Goal: Task Accomplishment & Management: Manage account settings

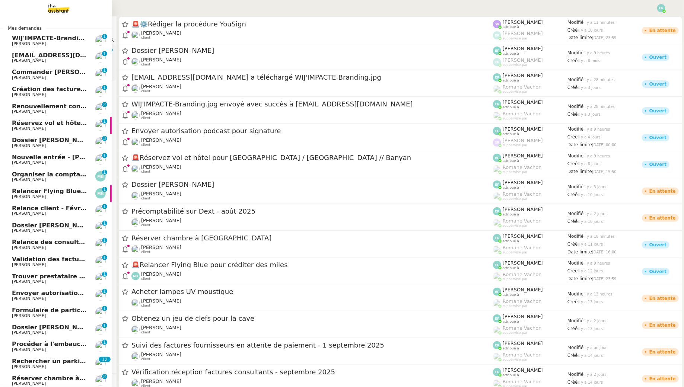
click at [16, 40] on span "WIJ'IMPACTE-Branding.jpg envoyé avec succès à [EMAIL_ADDRESS][DOMAIN_NAME]" at bounding box center [152, 38] width 280 height 7
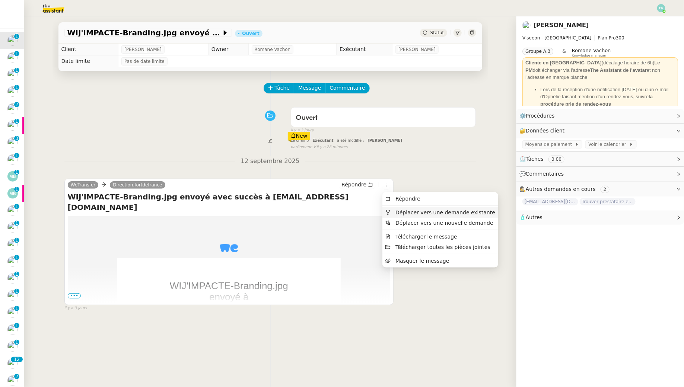
click at [399, 212] on span "Déplacer vers une demande existante" at bounding box center [446, 213] width 100 height 6
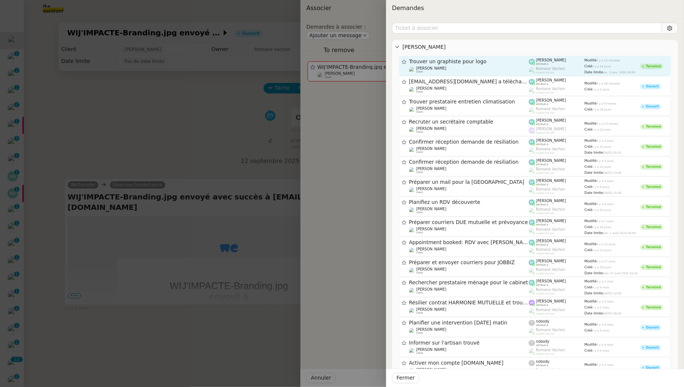
click at [476, 64] on span "Trouver un graphiste pour logo" at bounding box center [469, 61] width 120 height 5
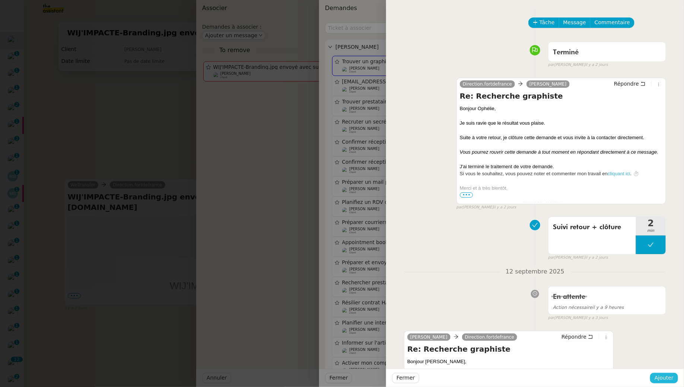
click at [663, 376] on span "Ajouter" at bounding box center [664, 378] width 19 height 9
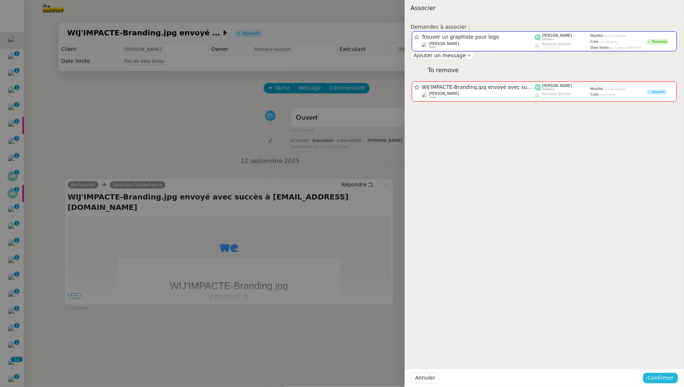
click at [668, 377] on span "Confirmer" at bounding box center [661, 378] width 26 height 9
click at [662, 356] on span "Ajouter" at bounding box center [661, 358] width 19 height 7
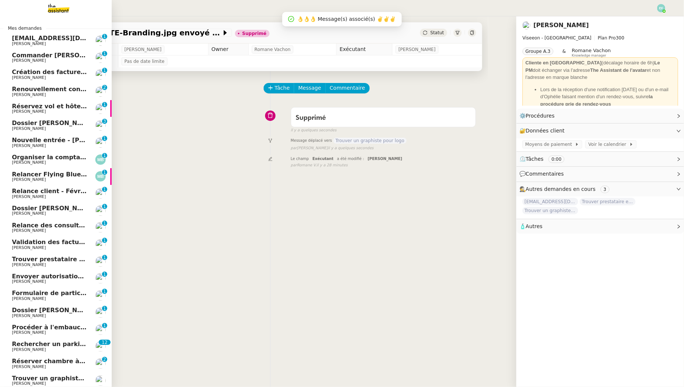
click at [34, 40] on span "Ophelie.diony@viseeon.com a téléchargé WIJ'IMPACTE-Branding.jpg" at bounding box center [137, 38] width 250 height 7
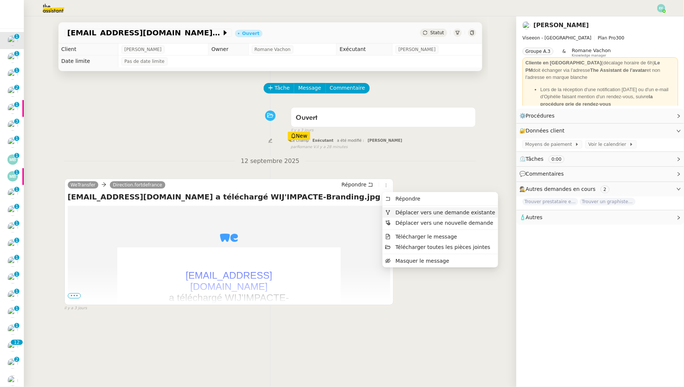
click at [400, 214] on span "Déplacer vers une demande existante" at bounding box center [446, 213] width 100 height 6
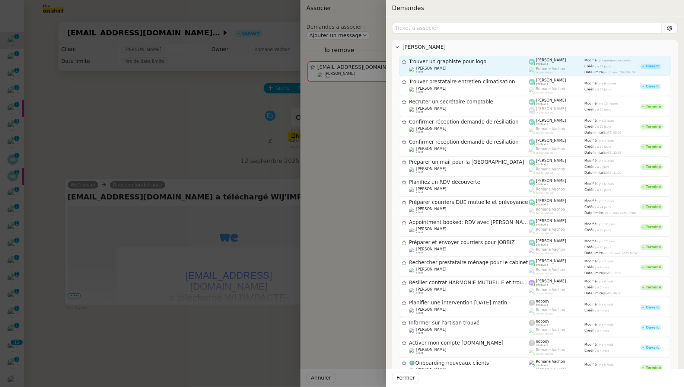
click at [465, 65] on div "Trouver un graphiste pour logo Ophélie DIONY client" at bounding box center [469, 65] width 120 height 15
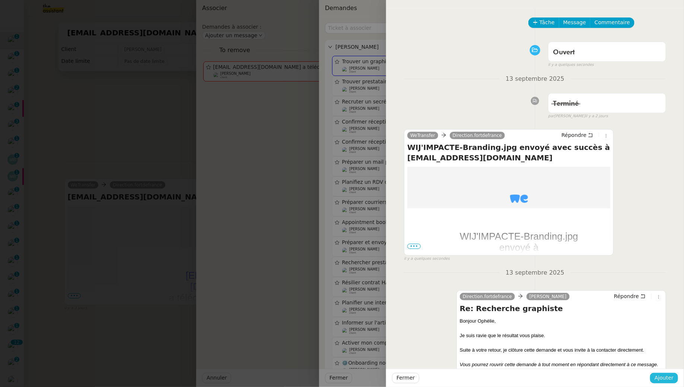
click at [669, 378] on span "Ajouter" at bounding box center [664, 378] width 19 height 9
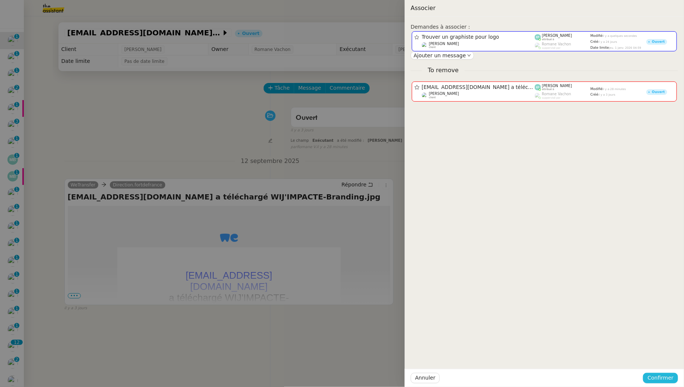
click at [669, 378] on span "Confirmer" at bounding box center [661, 378] width 26 height 9
click at [669, 358] on span "Ajouter" at bounding box center [661, 358] width 19 height 7
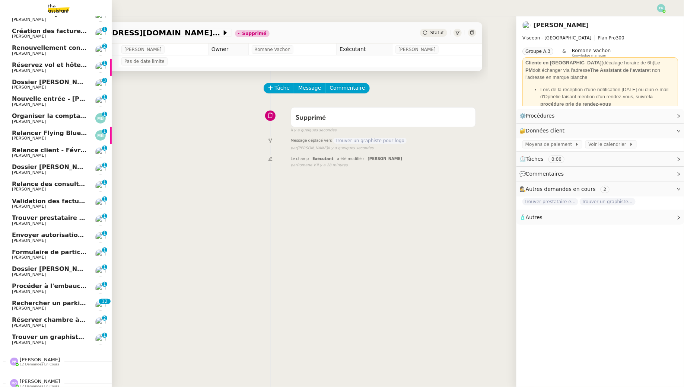
scroll to position [28, 0]
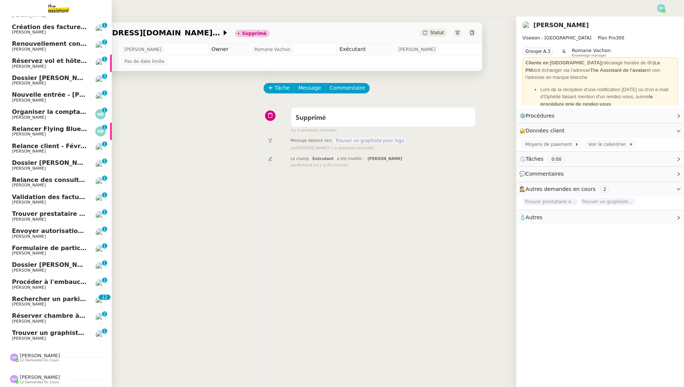
click at [48, 337] on span "Ophélie DIONY" at bounding box center [49, 339] width 75 height 4
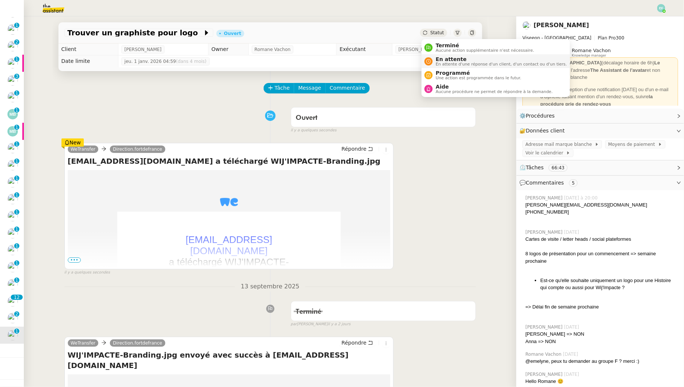
click at [441, 55] on li "En attente En attente d'une réponse d'un client, d'un contact ou d'un tiers." at bounding box center [496, 61] width 148 height 14
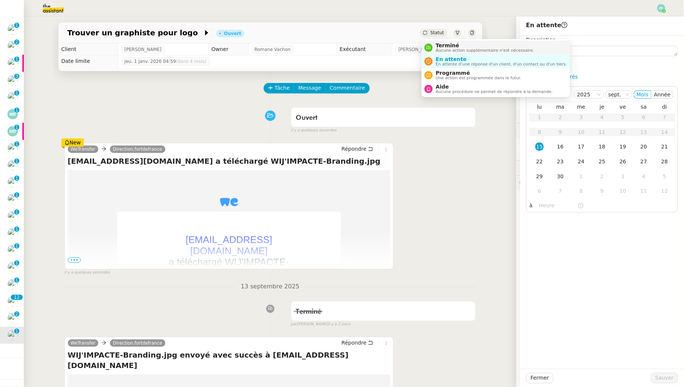
click at [443, 47] on span "Terminé" at bounding box center [485, 45] width 98 height 6
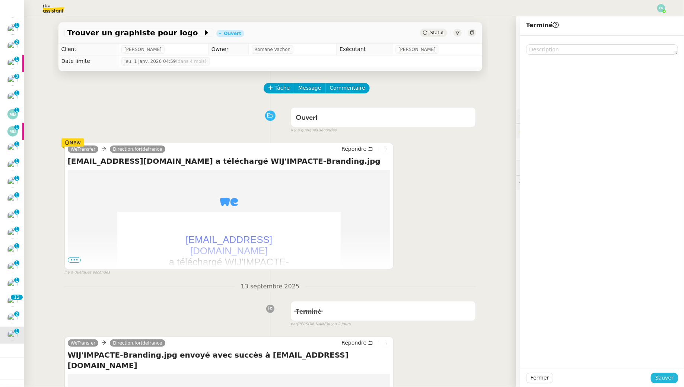
click at [667, 374] on span "Sauver" at bounding box center [665, 378] width 18 height 9
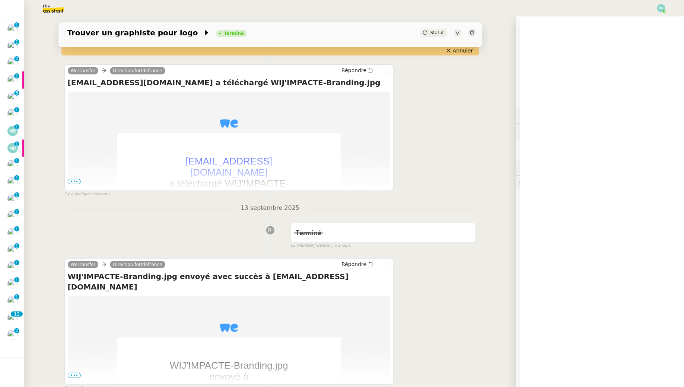
scroll to position [286, 0]
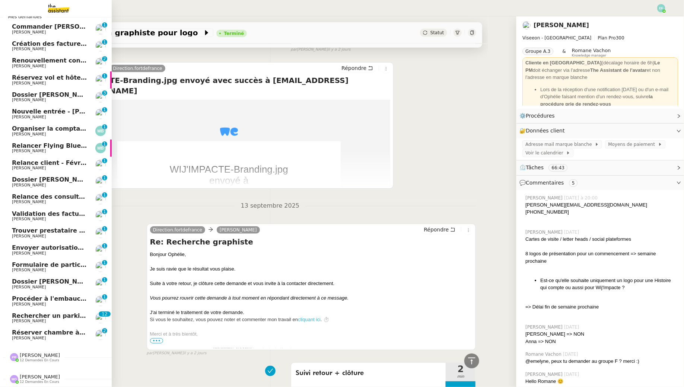
click at [34, 335] on span "Réserver chambre à [GEOGRAPHIC_DATA]" at bounding box center [81, 332] width 139 height 7
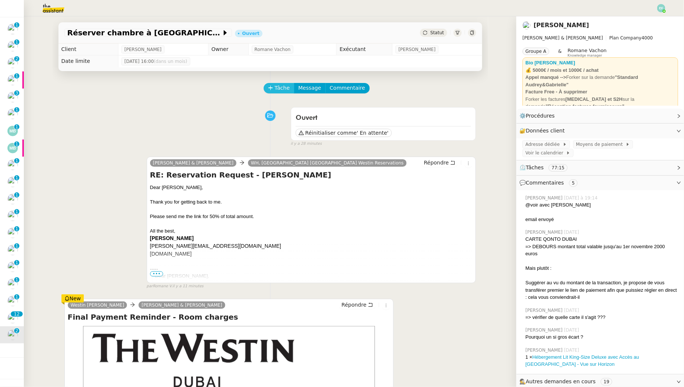
click at [280, 88] on span "Tâche" at bounding box center [282, 88] width 15 height 9
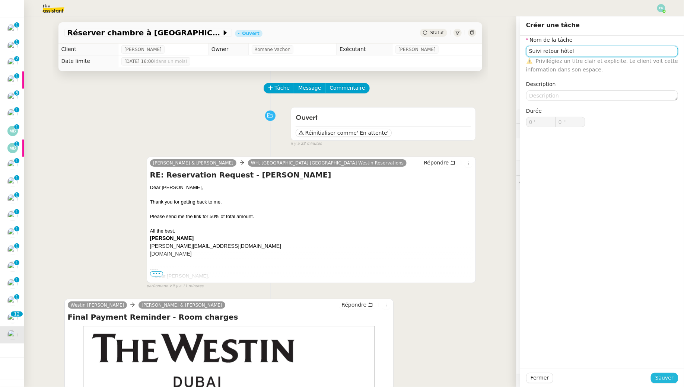
type input "Suivi retour hôtel"
click at [660, 381] on span "Sauver" at bounding box center [665, 378] width 18 height 9
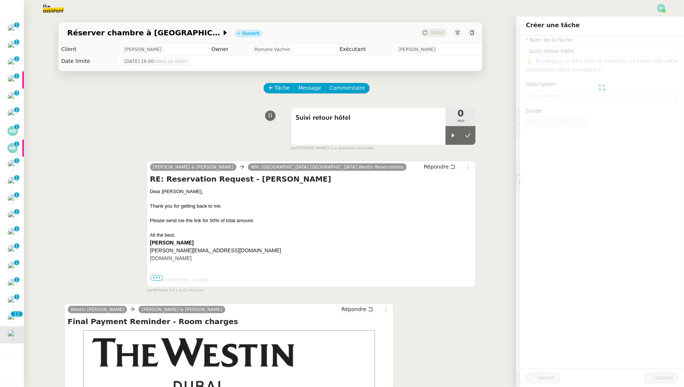
scroll to position [12, 0]
click at [446, 129] on div at bounding box center [453, 135] width 15 height 19
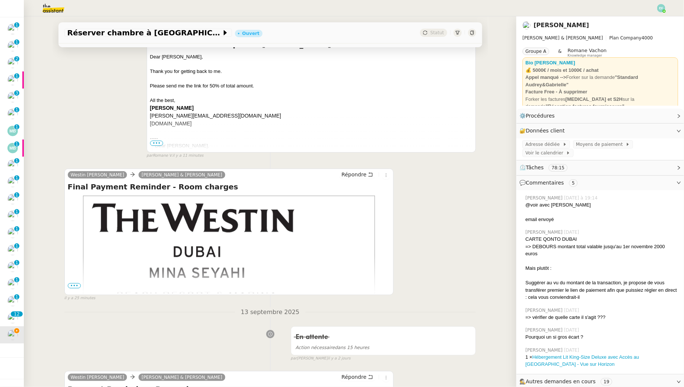
scroll to position [136, 0]
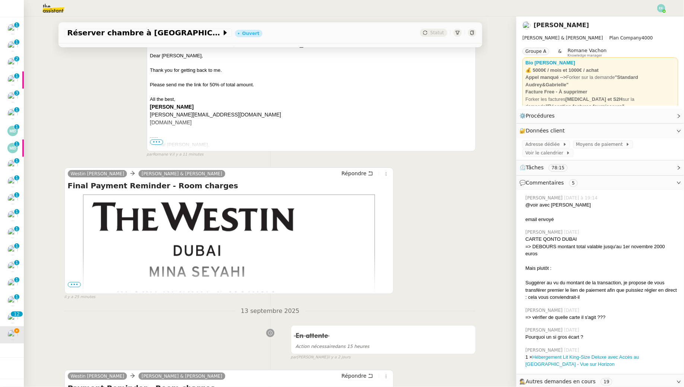
click at [76, 283] on span "•••" at bounding box center [74, 284] width 13 height 5
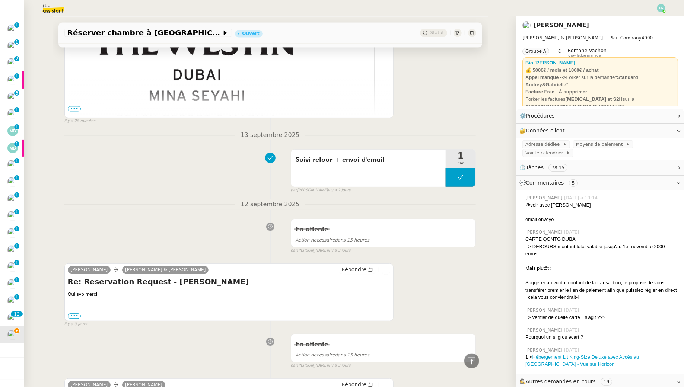
scroll to position [805, 0]
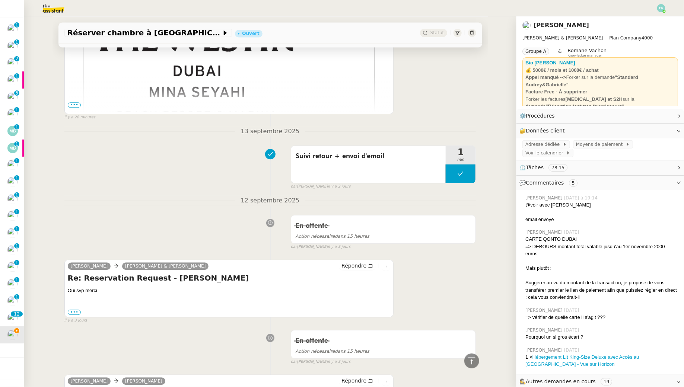
click at [74, 108] on span "•••" at bounding box center [74, 104] width 13 height 5
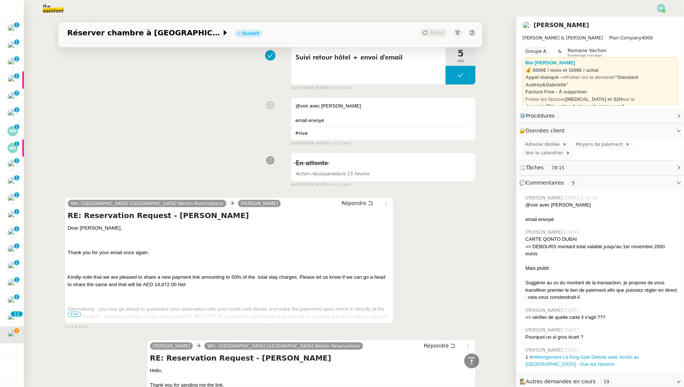
scroll to position [1533, 0]
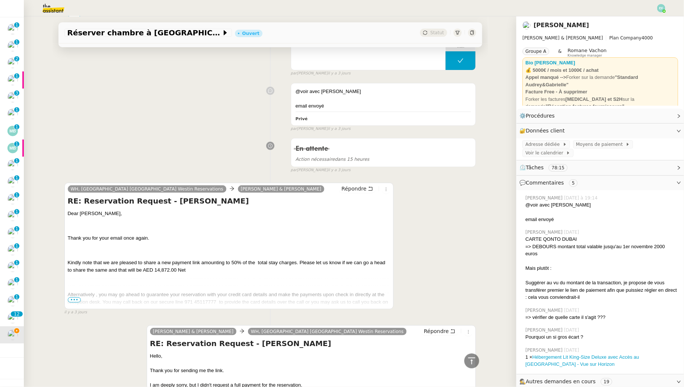
click at [70, 303] on span "•••" at bounding box center [74, 300] width 13 height 5
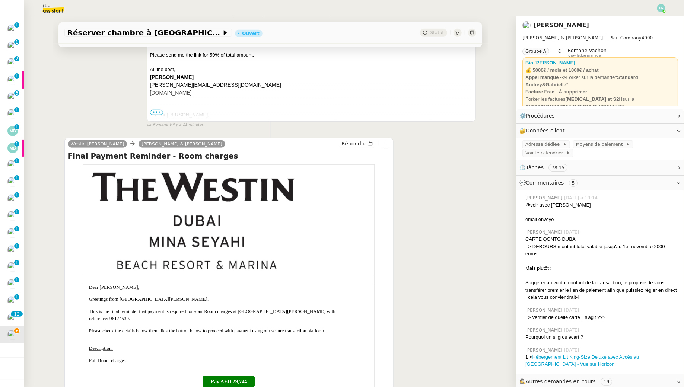
scroll to position [0, 0]
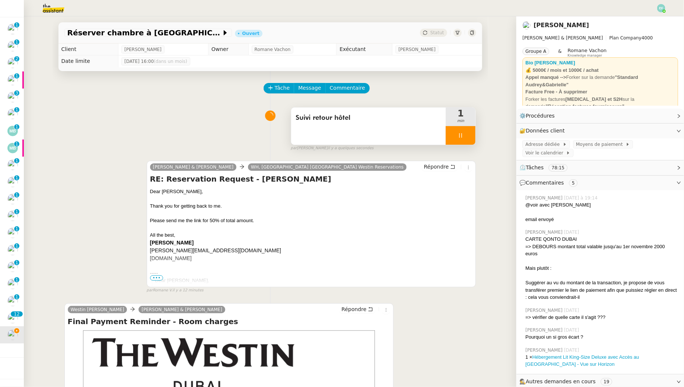
click at [374, 124] on div "Suivi retour hôtel" at bounding box center [368, 126] width 155 height 37
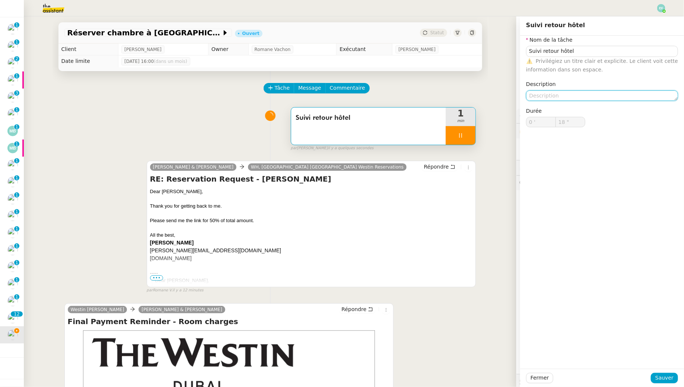
click at [561, 94] on textarea at bounding box center [602, 96] width 152 height 10
type textarea "R"
type input "19 ""
type textarea "Rappel"
type input "20 ""
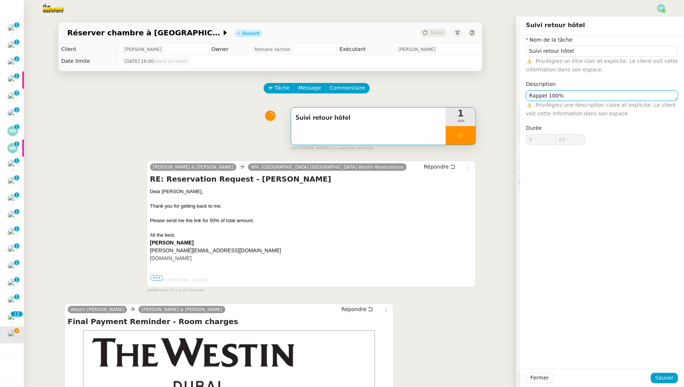
type textarea "Rappel 100% à"
type input "21 ""
type textarea "Rappel 100% - à"
type input "22 ""
type textarea "Rappel 100% - à relancer si"
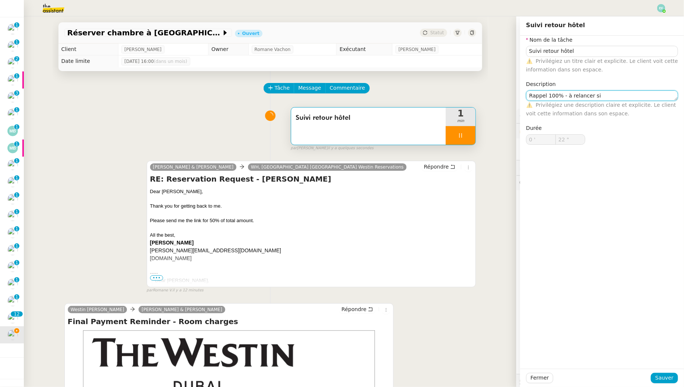
type input "23 ""
type textarea "Rappel 100% - à relancer si pas de li"
type input "24 ""
type textarea "Rappel 100% - à relancer si pas de lien 50M"
type input "25 ""
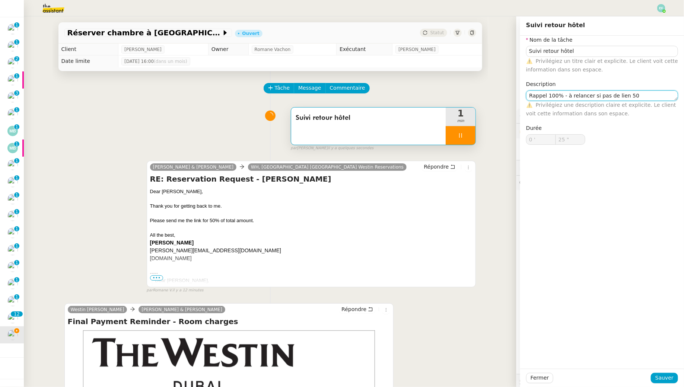
type textarea "Rappel 100% - à relancer si pas de lien 50%"
type input "26 ""
type textarea "Rappel 100% - à relancer si pas de lien 50%"
type input "27 ""
click at [669, 374] on span "Sauver" at bounding box center [665, 378] width 18 height 9
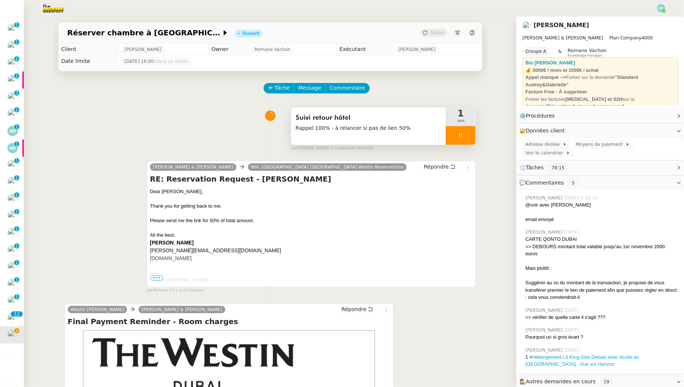
click at [470, 136] on div at bounding box center [461, 135] width 30 height 19
click at [470, 136] on icon at bounding box center [468, 136] width 6 height 6
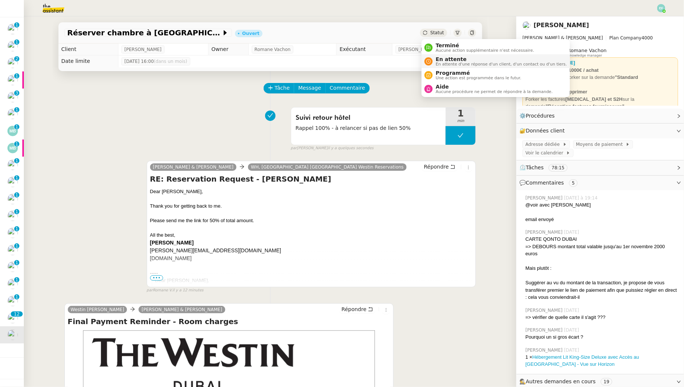
click at [442, 59] on span "En attente" at bounding box center [501, 59] width 131 height 6
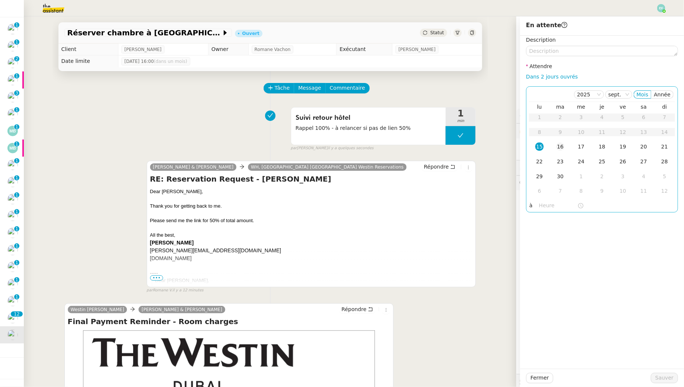
click at [559, 146] on div "16" at bounding box center [560, 147] width 8 height 8
click at [671, 380] on span "Sauver" at bounding box center [665, 378] width 18 height 9
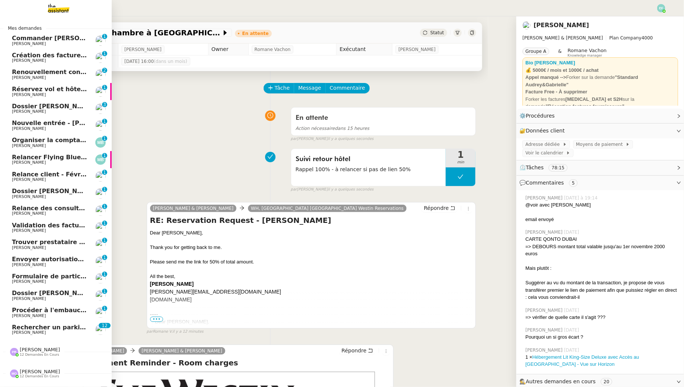
click at [20, 331] on span "[PERSON_NAME]" at bounding box center [29, 332] width 34 height 5
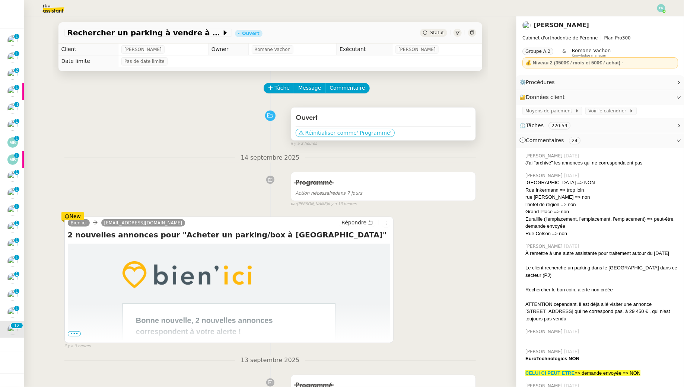
click at [340, 134] on span "Réinitialiser comme" at bounding box center [330, 132] width 51 height 7
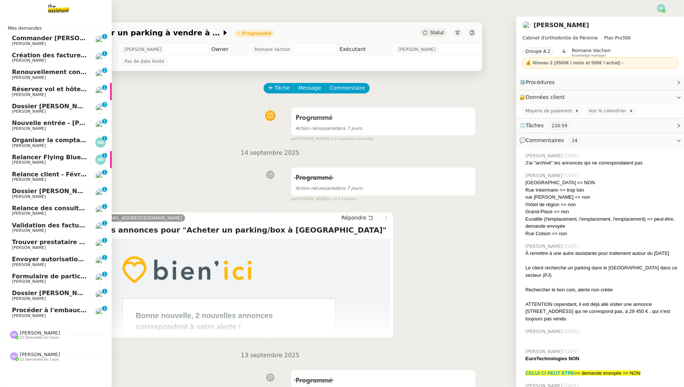
click at [58, 38] on span "Commander [PERSON_NAME] Spot-On pour chats" at bounding box center [94, 38] width 165 height 7
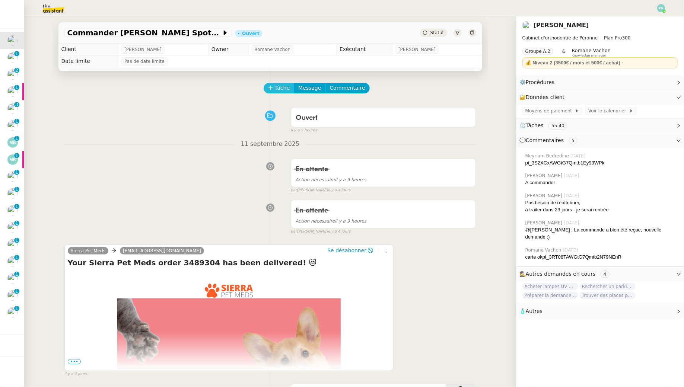
click at [282, 86] on span "Tâche" at bounding box center [282, 88] width 15 height 9
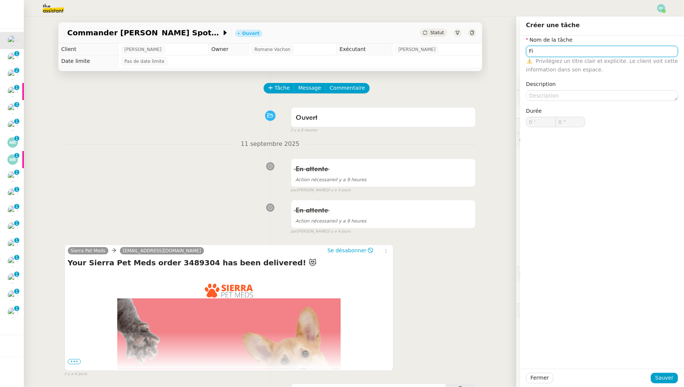
type input "F"
type input "Clôture"
click at [660, 378] on span "Sauver" at bounding box center [665, 378] width 18 height 9
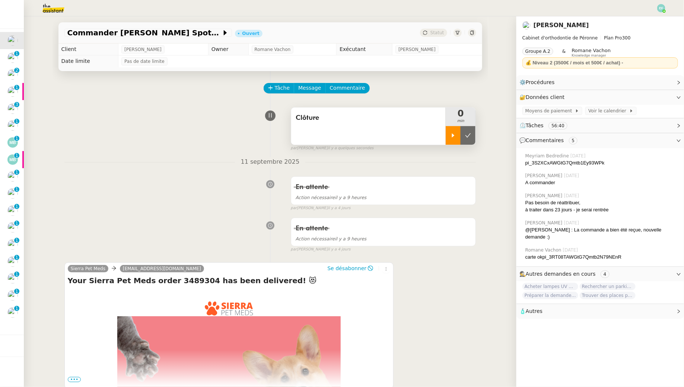
click at [459, 134] on div at bounding box center [453, 135] width 15 height 19
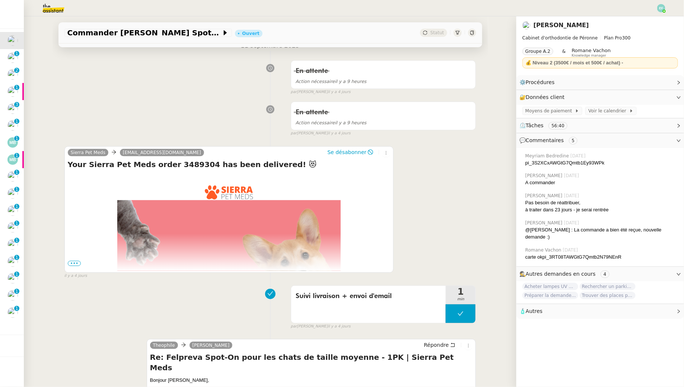
scroll to position [287, 0]
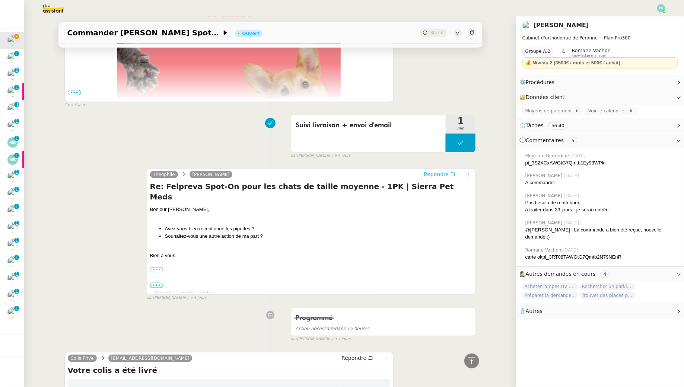
click at [452, 176] on button "Répondre" at bounding box center [439, 174] width 37 height 8
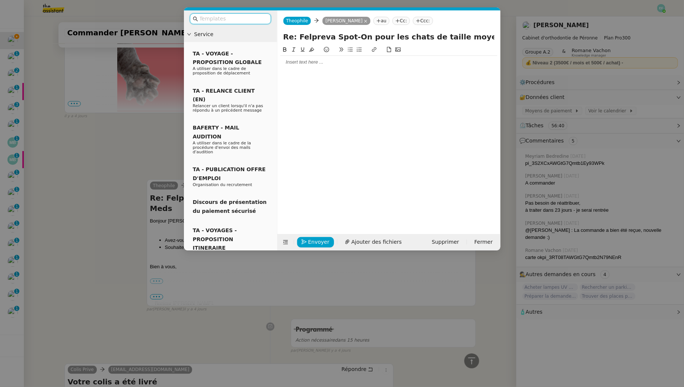
scroll to position [344, 0]
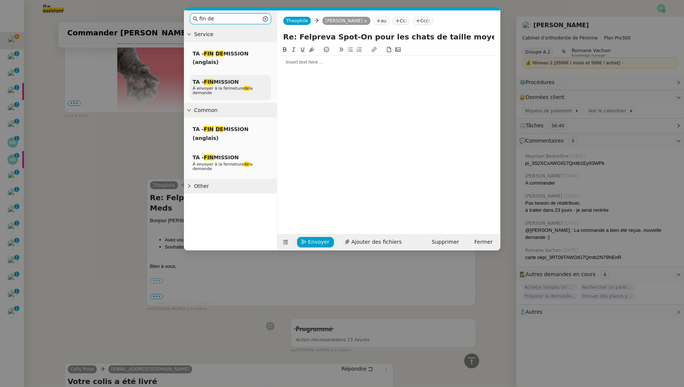
type input "fin de"
click at [233, 81] on span "TA - FIN MISSION" at bounding box center [216, 82] width 46 height 6
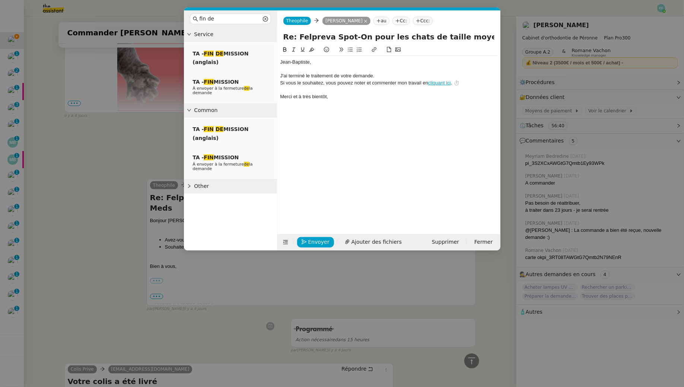
click at [318, 63] on div "﻿Jean-Baptiste﻿," at bounding box center [388, 62] width 217 height 7
drag, startPoint x: 328, startPoint y: 63, endPoint x: 255, endPoint y: 50, distance: 74.6
click at [255, 50] on nz-layout "fin de Service TA - FIN DE MISSION (anglais) TA - FIN MISSION À envoyer à la fe…" at bounding box center [342, 130] width 317 height 240
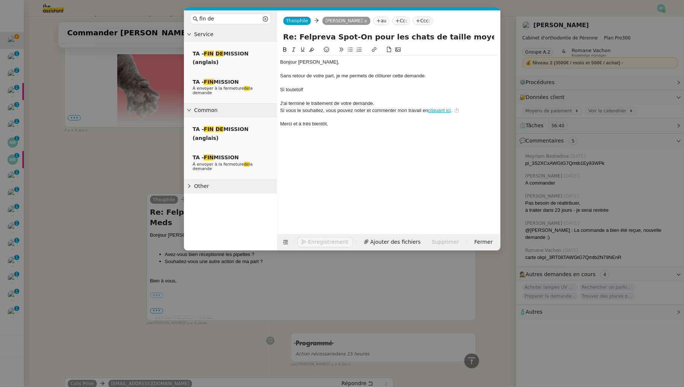
scroll to position [417, 0]
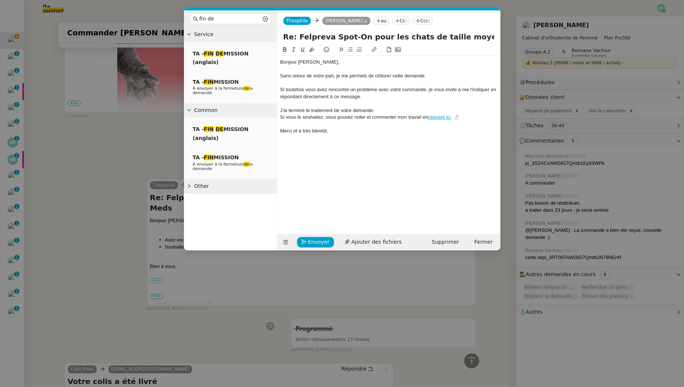
click at [394, 93] on div "Si toutefois vous avez rencontré un problème avec votre commande, je vous invit…" at bounding box center [388, 93] width 217 height 14
click at [353, 62] on div "Bonjour [PERSON_NAME]," at bounding box center [388, 62] width 217 height 7
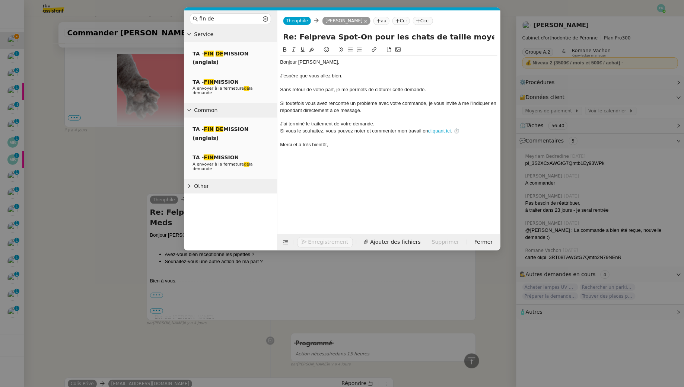
scroll to position [431, 0]
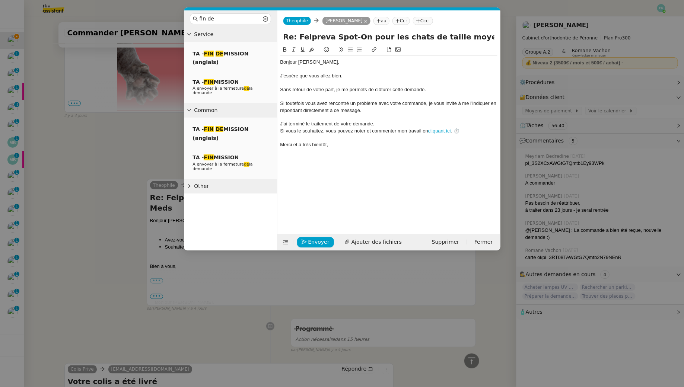
click at [377, 108] on div "Si toutefois vous avez rencontré un problème avec votre commande, je vous invit…" at bounding box center [388, 107] width 217 height 14
click at [307, 102] on div "Si toutefois vous avez rencontré un problème avec votre commande, je vous invit…" at bounding box center [388, 107] width 217 height 14
click at [391, 112] on div "Si toutefois vous avez rencontré un problème avec votre commande, je vous invit…" at bounding box center [388, 107] width 217 height 14
click at [313, 239] on span "Envoyer" at bounding box center [318, 242] width 21 height 9
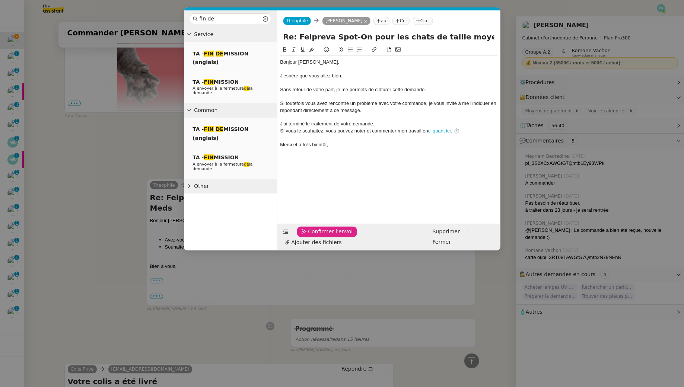
click at [313, 236] on span "Confirmer l'envoi" at bounding box center [330, 232] width 45 height 9
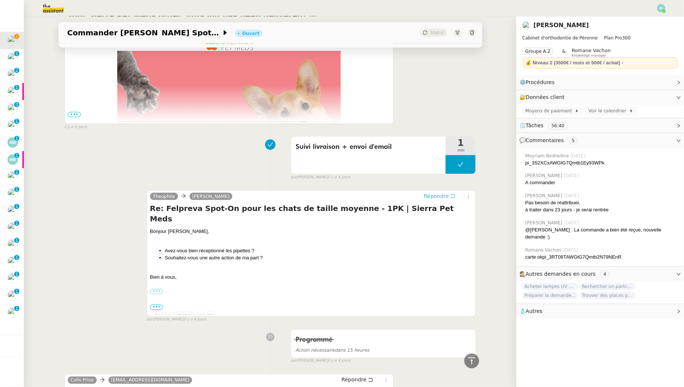
scroll to position [0, 0]
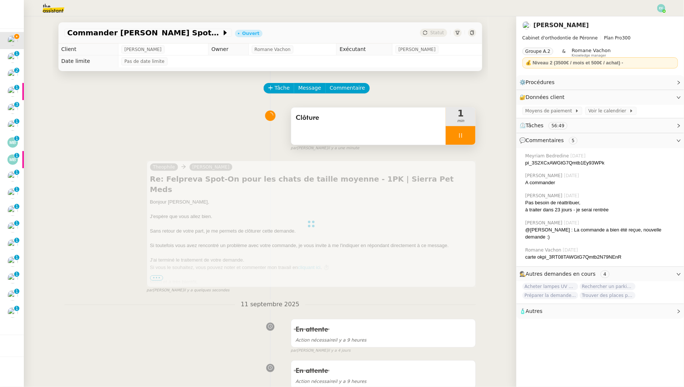
click at [468, 135] on div at bounding box center [461, 135] width 30 height 19
click at [472, 134] on button at bounding box center [468, 135] width 15 height 19
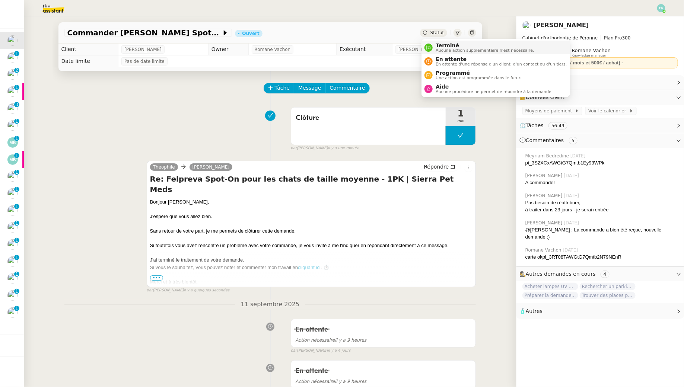
click at [444, 43] on span "Terminé" at bounding box center [485, 45] width 98 height 6
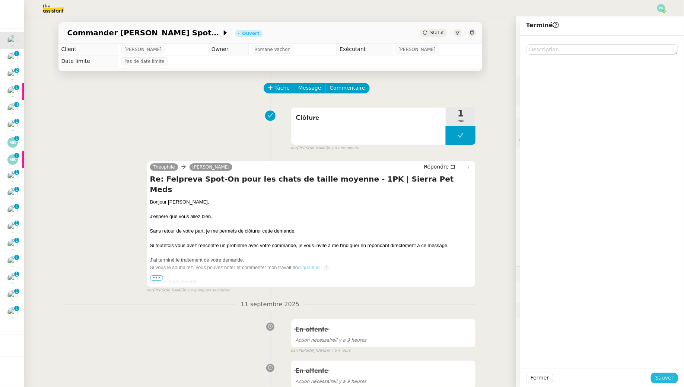
click at [664, 381] on span "Sauver" at bounding box center [665, 378] width 18 height 9
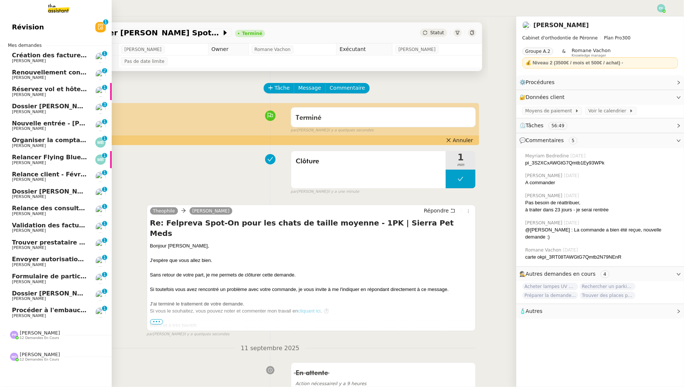
click at [31, 314] on span "[PERSON_NAME]" at bounding box center [29, 316] width 34 height 5
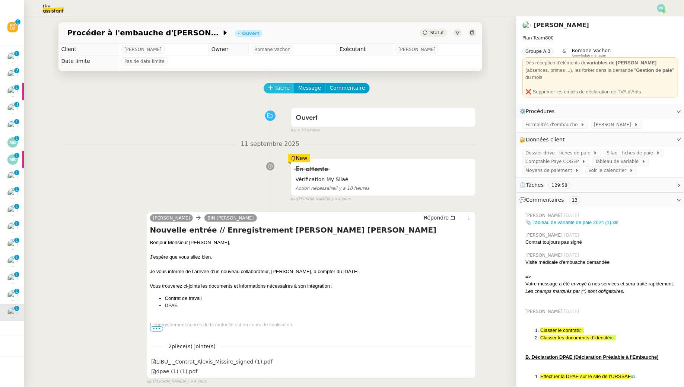
click at [288, 84] on span "Tâche" at bounding box center [282, 88] width 15 height 9
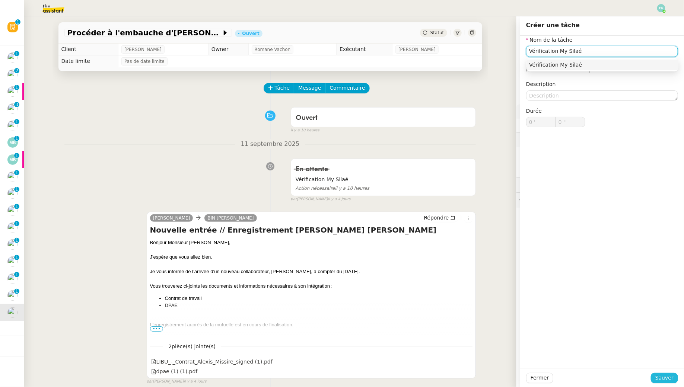
type input "Vérification My Silaé"
click at [657, 376] on span "Sauver" at bounding box center [665, 378] width 18 height 9
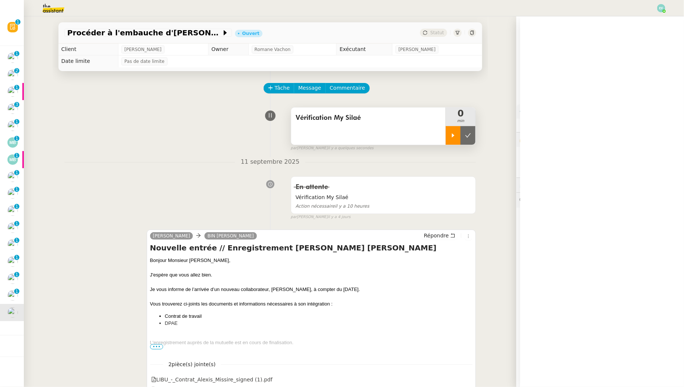
click at [455, 128] on div at bounding box center [453, 135] width 15 height 19
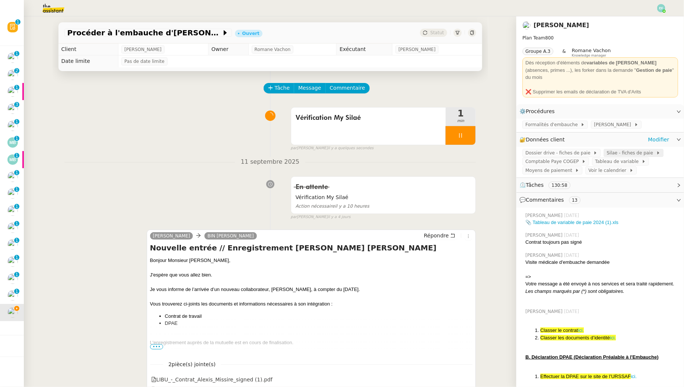
click at [634, 149] on span "Silae - fiches de paie" at bounding box center [631, 152] width 49 height 7
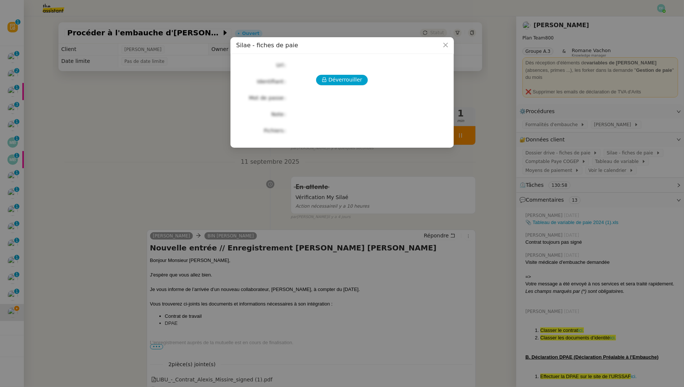
click at [354, 74] on div "Déverrouiller Url Identifiant Mot de passe Note Fichiers Upload" at bounding box center [343, 98] width 212 height 76
click at [361, 83] on button "Déverrouiller" at bounding box center [342, 80] width 52 height 10
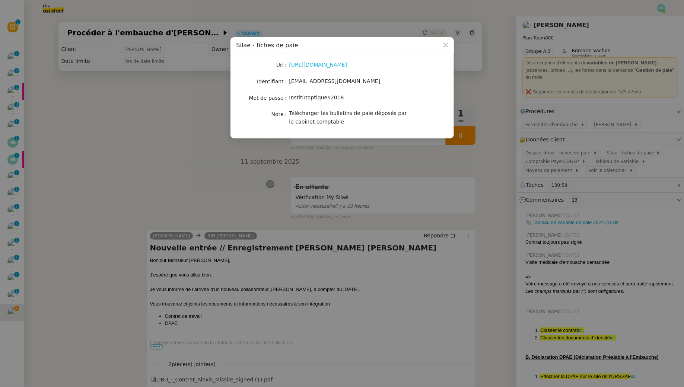
click at [348, 66] on link "https://my.silae.fr/sign-in?redirect=/admin-documents/payslips?source=c6e29a41-…" at bounding box center [318, 65] width 58 height 6
click at [326, 79] on span "[EMAIL_ADDRESS][DOMAIN_NAME]" at bounding box center [334, 81] width 91 height 6
copy span "[EMAIL_ADDRESS][DOMAIN_NAME]"
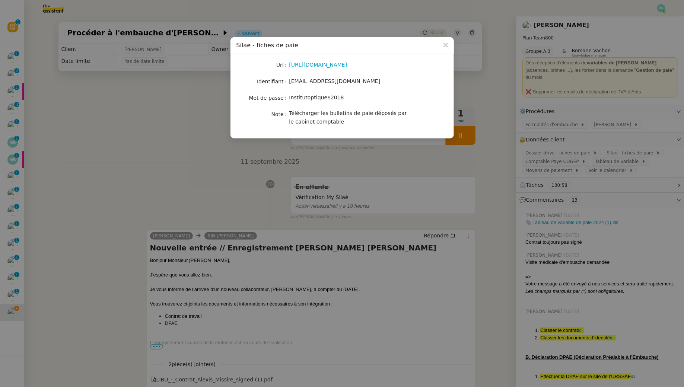
click at [309, 99] on span "Institutoptique$2018" at bounding box center [316, 98] width 55 height 6
copy span "Institutoptique$2018"
click at [213, 201] on nz-modal-container "Silae - fiches de paie Url https://my.silae.fr/sign-in?redirect=/admin-document…" at bounding box center [342, 193] width 684 height 387
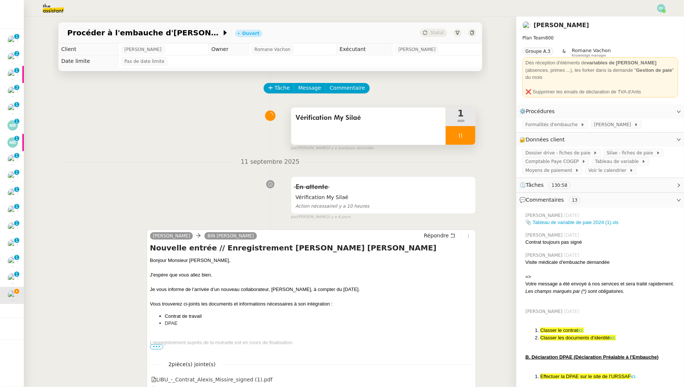
click at [337, 117] on span "Vérification My Silaé" at bounding box center [369, 117] width 146 height 11
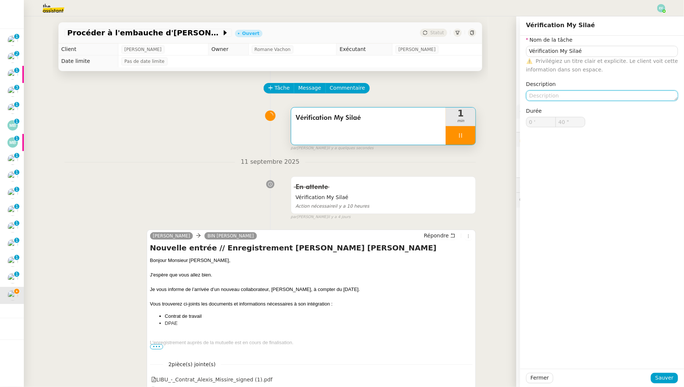
click at [565, 93] on textarea at bounding box center [602, 96] width 152 height 10
type textarea "A"
type input "41 ""
type textarea "Alexis Mis"
type input "42 ""
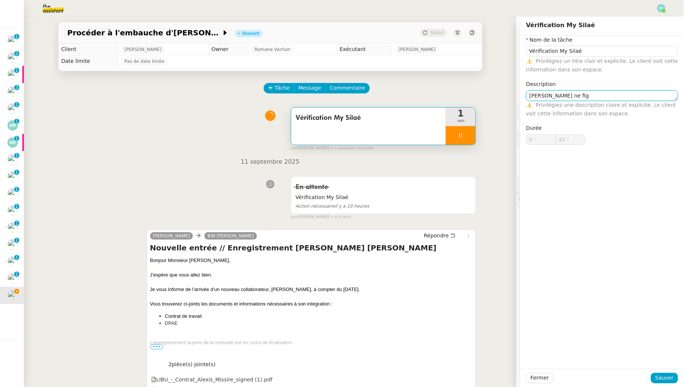
type textarea "Alexis Missire ne figu"
type input "43 ""
type textarea "Alexis Missire ne figure pas sur"
type input "44 ""
type textarea "Alexis Missire ne figure pas sur My S"
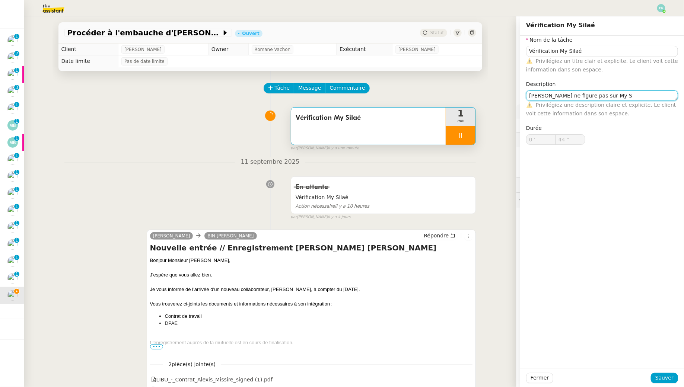
type input "45 ""
type textarea "Alexis Missire ne figure pas sur My Sil"
type input "46 ""
type textarea "[PERSON_NAME] ne figure pas sur My Silaé"
type input "47 ""
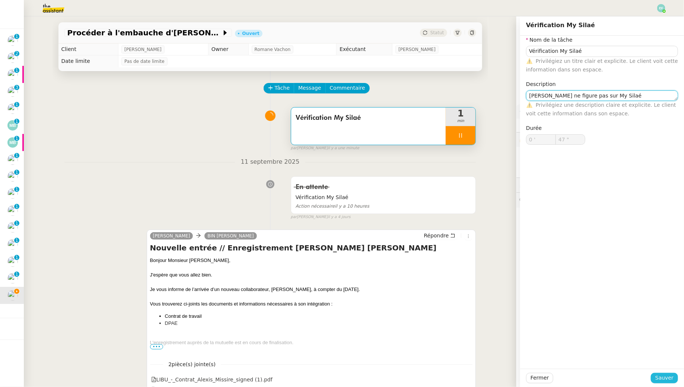
type textarea "[PERSON_NAME] ne figure pas sur My Silaé"
click at [668, 373] on div "Fermer Sauver" at bounding box center [602, 378] width 164 height 18
click at [669, 377] on span "Sauver" at bounding box center [665, 378] width 18 height 9
type input "48 ""
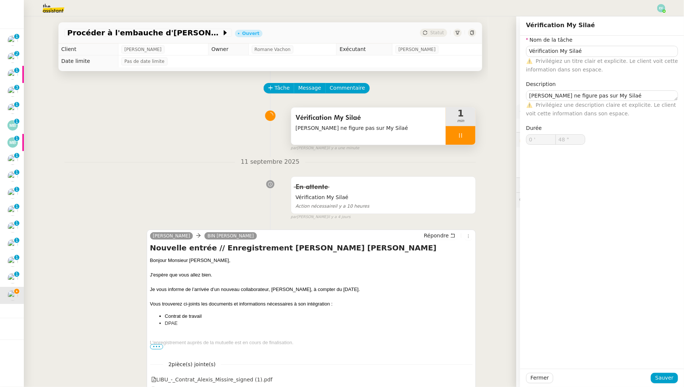
click at [462, 131] on div at bounding box center [461, 135] width 30 height 19
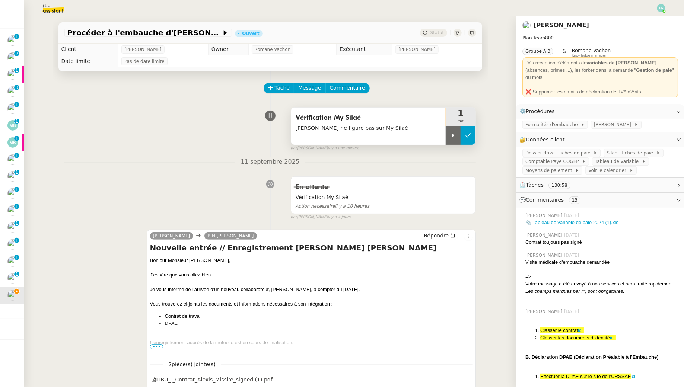
click at [466, 133] on icon at bounding box center [468, 136] width 6 height 6
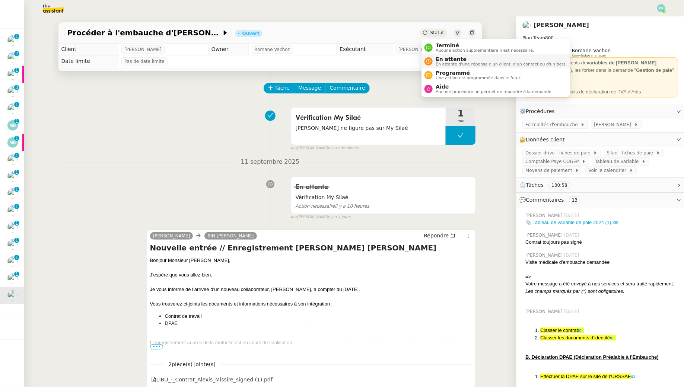
click at [442, 59] on span "En attente" at bounding box center [501, 59] width 131 height 6
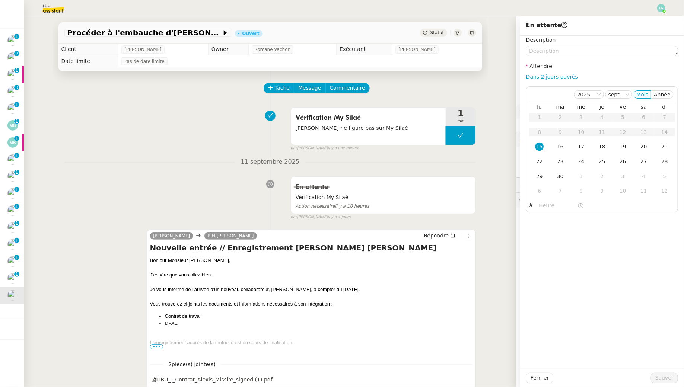
click at [399, 60] on td "Pas de date limite" at bounding box center [300, 61] width 364 height 12
click at [353, 86] on span "Commentaire" at bounding box center [347, 88] width 35 height 9
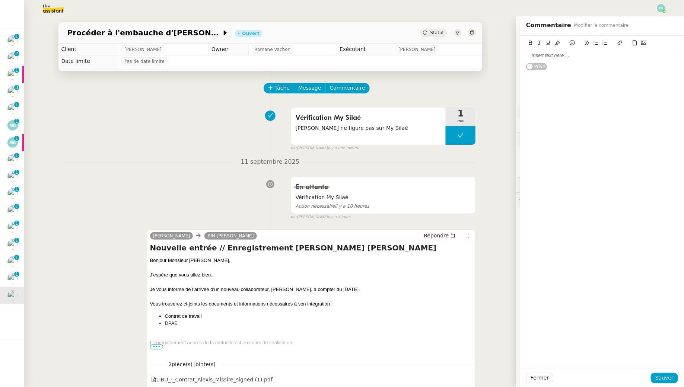
click at [588, 54] on div at bounding box center [602, 55] width 152 height 7
click at [670, 378] on span "Sauver" at bounding box center [665, 378] width 18 height 9
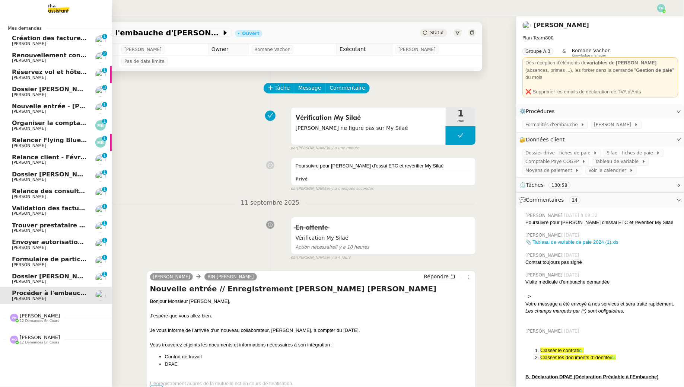
click at [23, 282] on span "[PERSON_NAME]" at bounding box center [29, 281] width 34 height 5
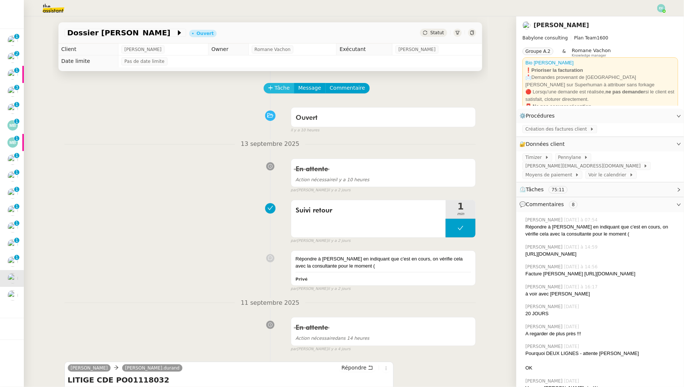
click at [286, 90] on span "Tâche" at bounding box center [282, 88] width 15 height 9
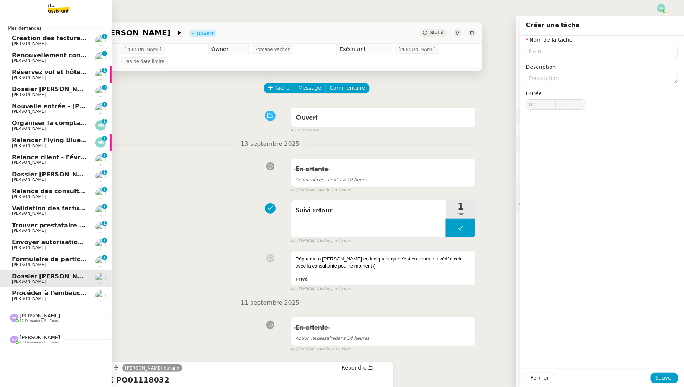
click at [10, 263] on link "Formulaire de participation Statista / Les echos Florent Seiler 0 1 2 3 4 5 6 7…" at bounding box center [56, 261] width 112 height 17
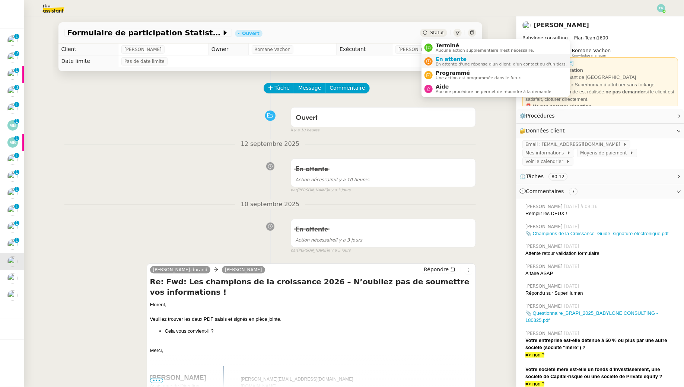
click at [441, 57] on span "En attente" at bounding box center [501, 59] width 131 height 6
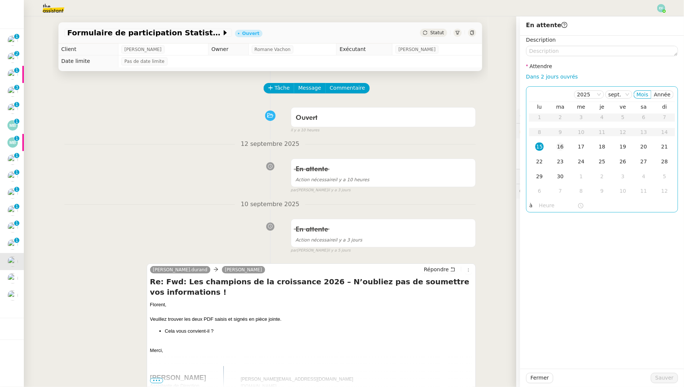
click at [559, 142] on td "16" at bounding box center [560, 147] width 21 height 15
click at [668, 387] on div "Fermer Sauver" at bounding box center [602, 378] width 164 height 18
click at [666, 380] on span "Sauver" at bounding box center [665, 378] width 18 height 9
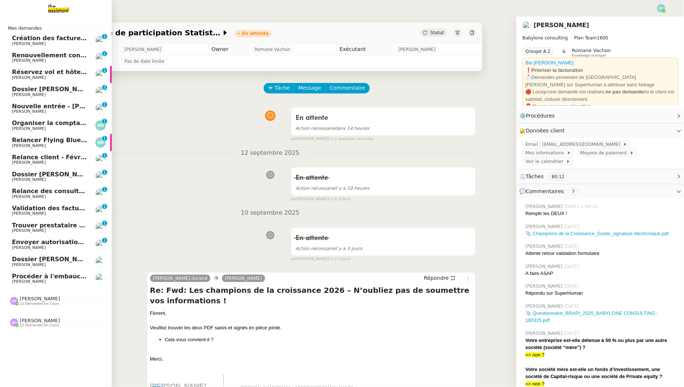
click at [16, 247] on span "Juliette Rihal" at bounding box center [29, 247] width 34 height 5
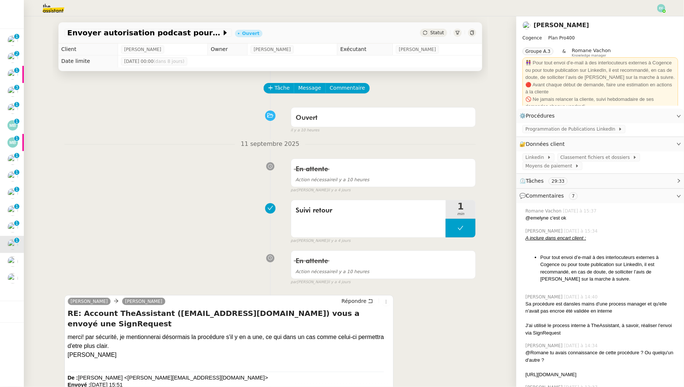
click at [334, 88] on span "Commentaire" at bounding box center [347, 88] width 35 height 9
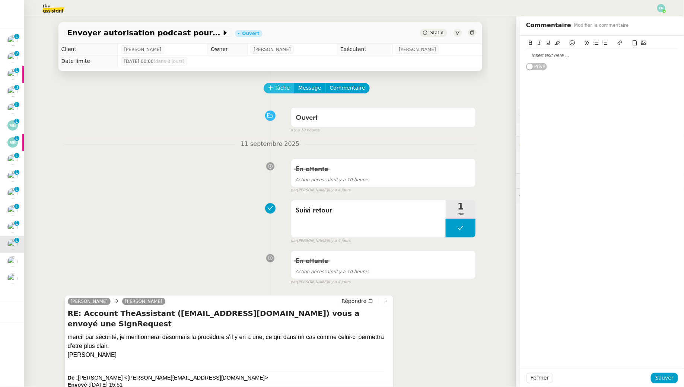
click at [281, 87] on span "Tâche" at bounding box center [282, 88] width 15 height 9
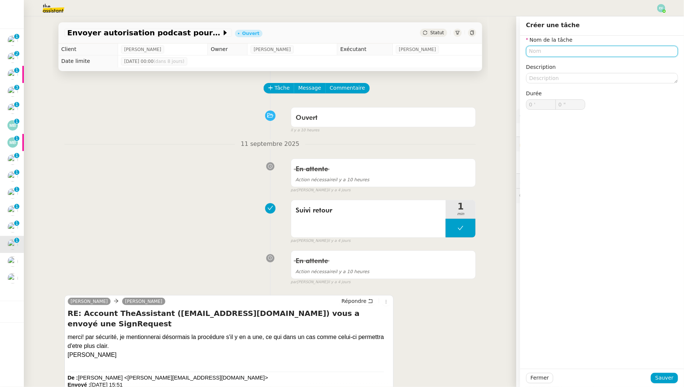
click at [566, 47] on input "text" at bounding box center [602, 51] width 152 height 11
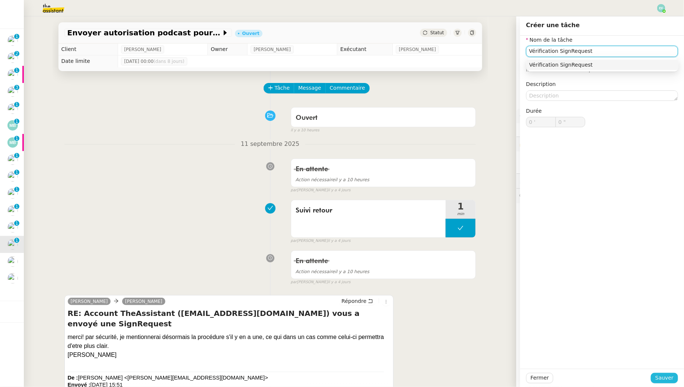
type input "Vérification SignRequest"
click at [664, 379] on span "Sauver" at bounding box center [665, 378] width 18 height 9
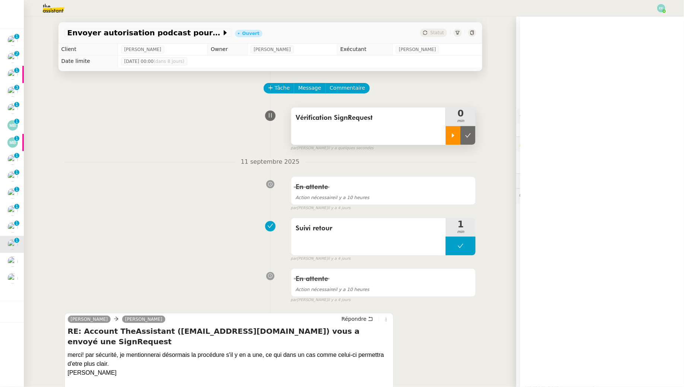
click at [455, 140] on div at bounding box center [453, 135] width 15 height 19
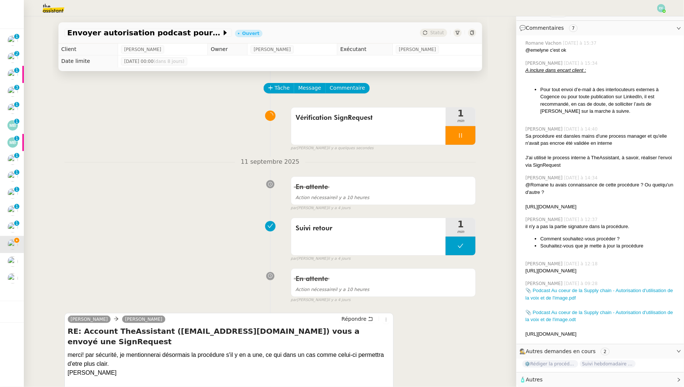
scroll to position [190, 0]
drag, startPoint x: 620, startPoint y: 190, endPoint x: 555, endPoint y: 193, distance: 65.2
click at [542, 203] on div "https://docs.google.com/document/d/16u3vSYTYSyIfNGyYyGvu-Pta9nkTImfiME9vnsNdx8I…" at bounding box center [602, 206] width 153 height 7
drag, startPoint x: 577, startPoint y: 260, endPoint x: 550, endPoint y: 260, distance: 26.5
click at [549, 267] on div "https://signrequest.com/#/document-status/c1fe2502-deb9-4967-b5cd-435e2a3fdde0" at bounding box center [602, 270] width 153 height 7
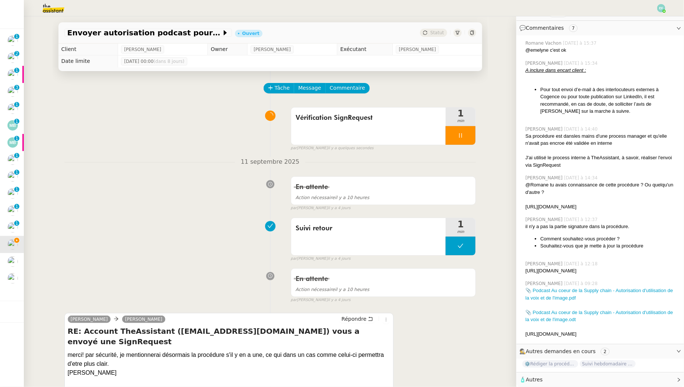
click at [558, 267] on div "https://signrequest.com/#/document-status/c1fe2502-deb9-4967-b5cd-435e2a3fdde0" at bounding box center [602, 270] width 153 height 7
drag, startPoint x: 565, startPoint y: 264, endPoint x: 525, endPoint y: 257, distance: 40.0
click at [525, 258] on div "Emelyne Foussier jeudi dernier à 12:18 https://signrequest.com/#/document-statu…" at bounding box center [601, 268] width 156 height 20
copy div "https://signrequest.com/#/document-status/c1fe2502-deb9-4967-b5cd-435e2a3fdde0"
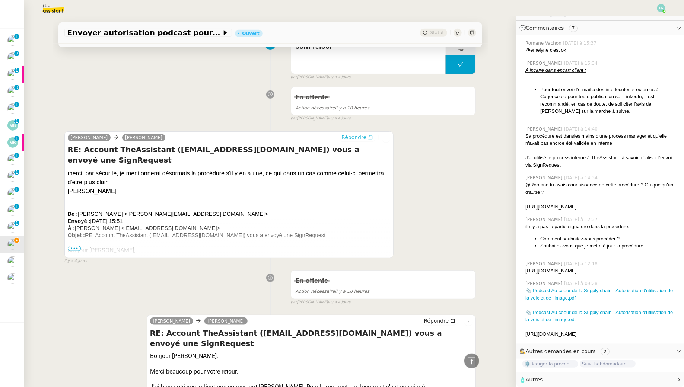
click at [368, 134] on button "Répondre" at bounding box center [357, 137] width 37 height 8
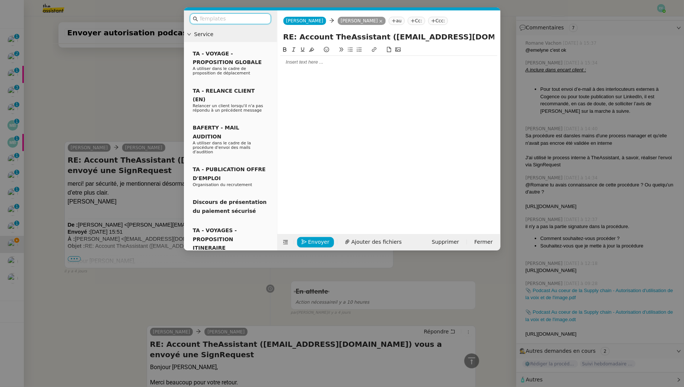
scroll to position [190, 0]
click at [370, 64] on div at bounding box center [388, 62] width 217 height 7
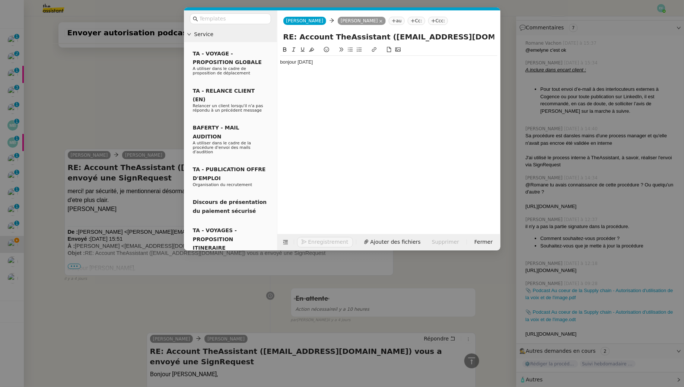
scroll to position [246, 0]
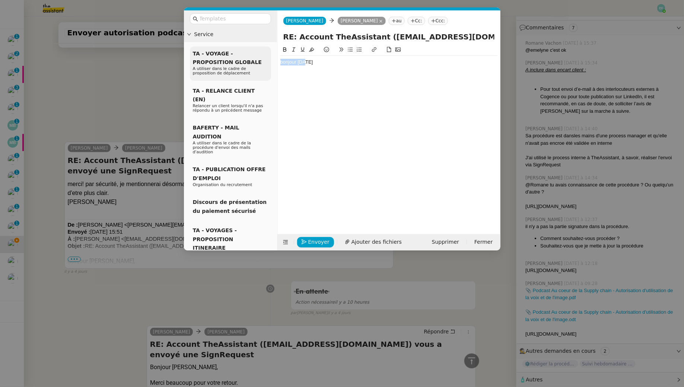
drag, startPoint x: 376, startPoint y: 61, endPoint x: 244, endPoint y: 58, distance: 131.9
click at [244, 58] on nz-layout "Service TA - VOYAGE - PROPOSITION GLOBALE A utiliser dans le cadre de propositi…" at bounding box center [342, 130] width 317 height 240
click at [131, 97] on nz-modal-container "Service TA - VOYAGE - PROPOSITION GLOBALE A utiliser dans le cadre de propositi…" at bounding box center [342, 193] width 684 height 387
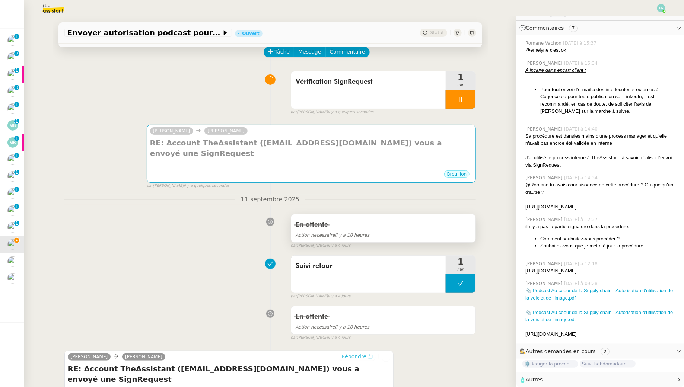
scroll to position [0, 0]
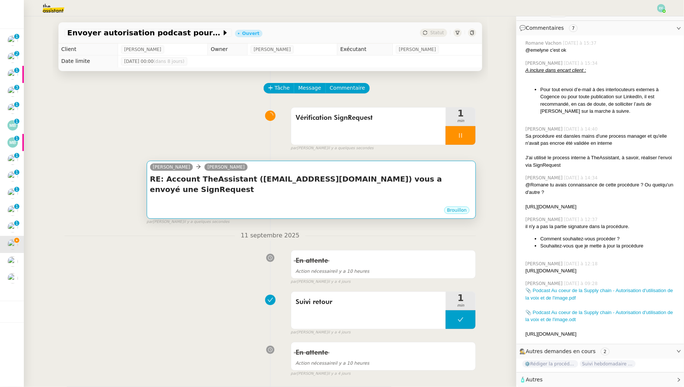
click at [335, 180] on h4 "RE: Account TheAssistant (account@team.theassistant.com) vous a envoyé une Sign…" at bounding box center [311, 184] width 323 height 21
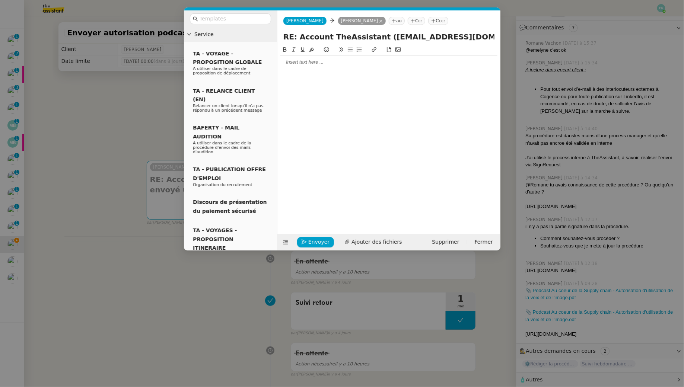
scroll to position [190, 0]
click at [298, 64] on div at bounding box center [388, 62] width 217 height 7
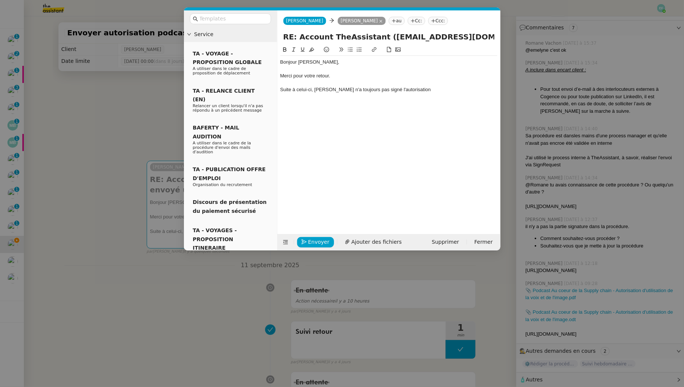
click at [384, 88] on div "Suite à celui-ci, Mourad n'a toujours pas signé l'autorisation" at bounding box center [388, 89] width 217 height 7
click at [434, 89] on div "Suite à celui-ci, Mourad n'a toujours pas signé l'Autorisation" at bounding box center [388, 89] width 217 height 7
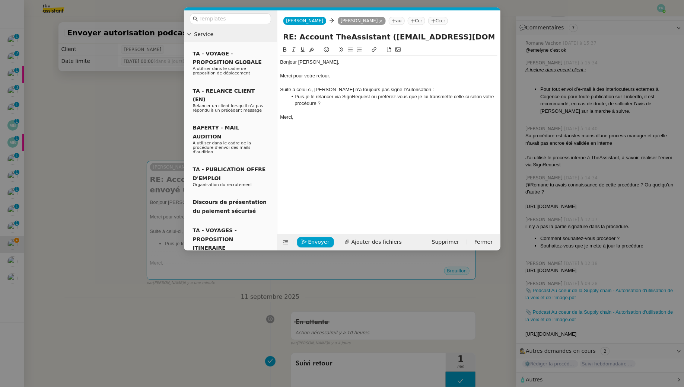
click at [338, 81] on div at bounding box center [388, 83] width 217 height 7
click at [352, 105] on li "Puis-je le relancer via SignRequest ou préférez-vous que je lui transmette cell…" at bounding box center [393, 100] width 210 height 14
click at [317, 240] on span "Envoyer" at bounding box center [318, 242] width 21 height 9
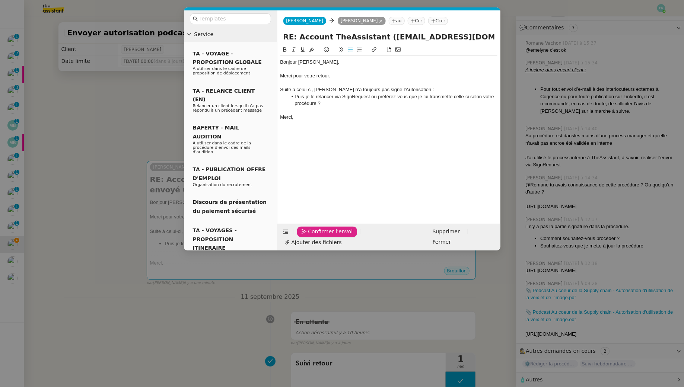
click at [317, 236] on span "Confirmer l'envoi" at bounding box center [330, 232] width 45 height 9
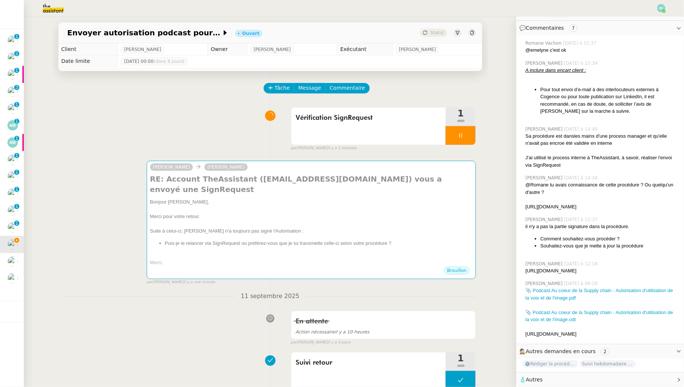
scroll to position [190, 0]
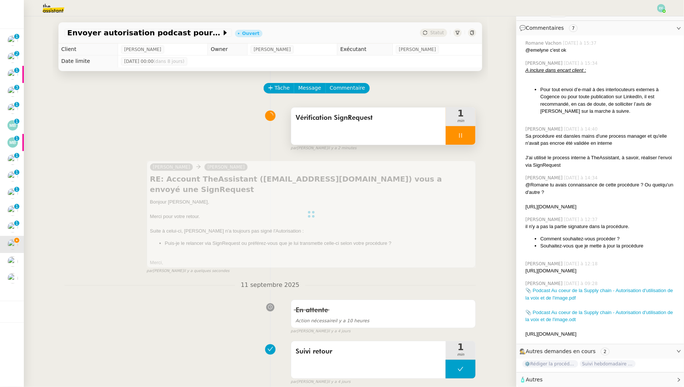
click at [446, 138] on div at bounding box center [461, 135] width 30 height 19
click at [472, 140] on button at bounding box center [468, 135] width 15 height 19
click at [282, 89] on span "Tâche" at bounding box center [282, 88] width 15 height 9
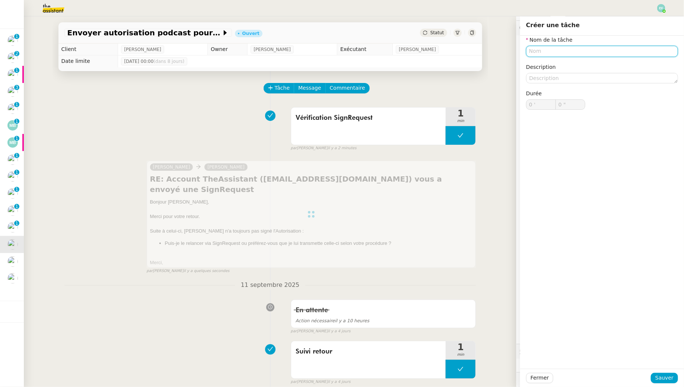
click at [581, 50] on input "text" at bounding box center [602, 51] width 152 height 11
type input "Envoi d'email"
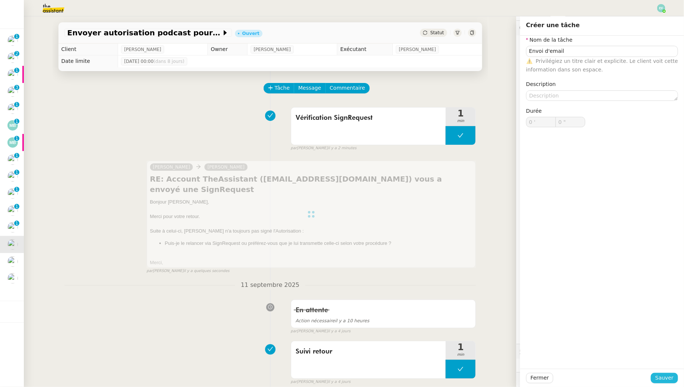
click at [669, 378] on span "Sauver" at bounding box center [665, 378] width 18 height 9
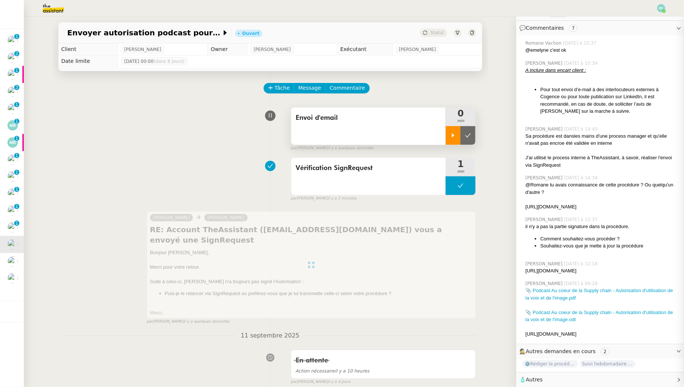
click at [456, 140] on div at bounding box center [453, 135] width 15 height 19
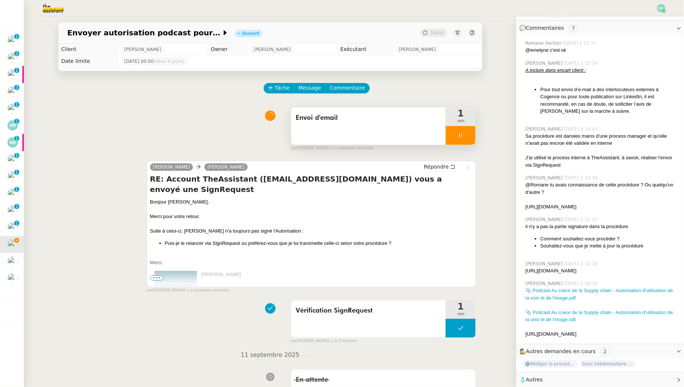
click at [461, 134] on icon at bounding box center [461, 136] width 6 height 6
click at [466, 134] on icon at bounding box center [468, 136] width 6 height 6
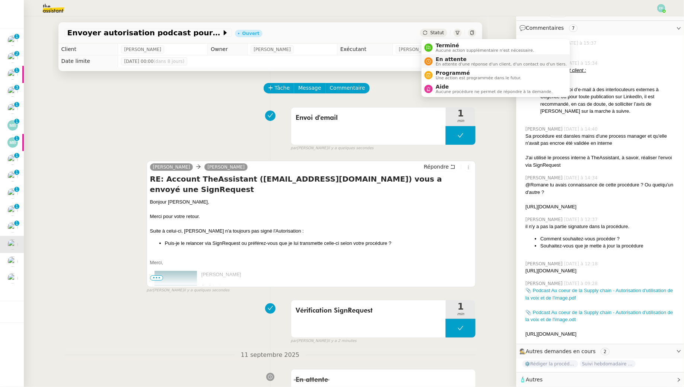
click at [436, 60] on span "En attente" at bounding box center [501, 59] width 131 height 6
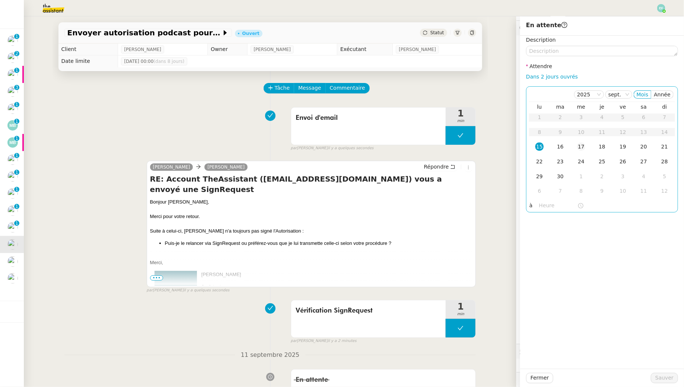
click at [586, 145] on td "17" at bounding box center [581, 147] width 21 height 15
click at [667, 383] on button "Sauver" at bounding box center [664, 378] width 27 height 10
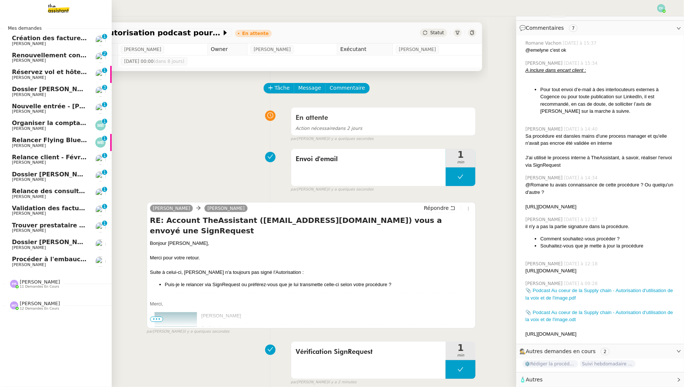
click at [4, 223] on link "Trouver prestataire entretien climatisation Ophélie DIONY 0 1 2 3 4 5 6 7 8 9" at bounding box center [56, 227] width 112 height 17
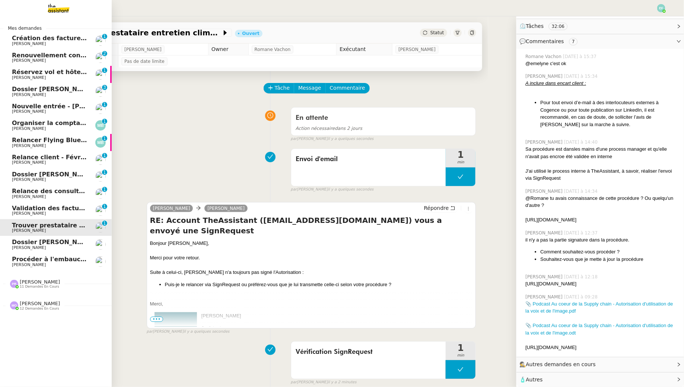
scroll to position [169, 0]
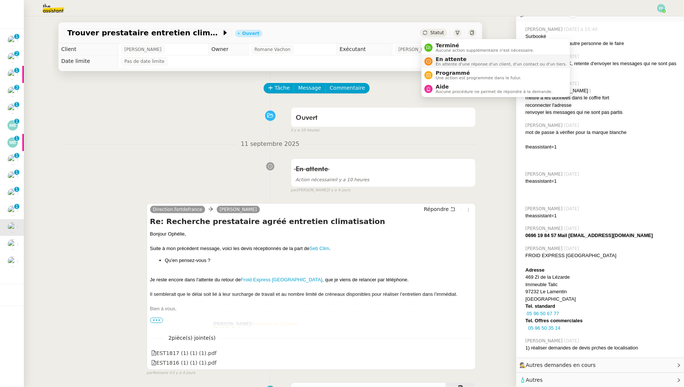
click at [440, 61] on span "En attente" at bounding box center [501, 59] width 131 height 6
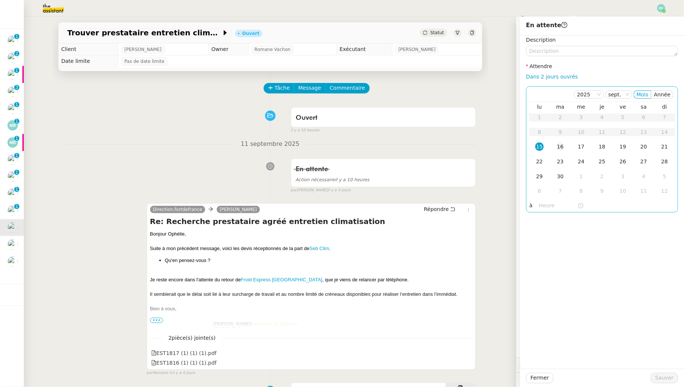
click at [566, 145] on td "16" at bounding box center [560, 147] width 21 height 15
click at [664, 376] on span "Sauver" at bounding box center [665, 378] width 18 height 9
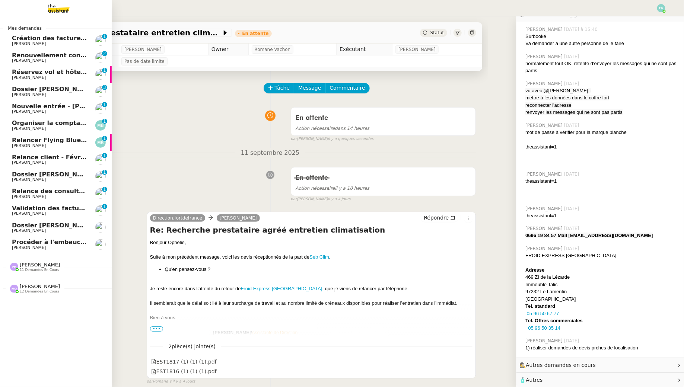
click at [16, 214] on span "[PERSON_NAME]" at bounding box center [29, 213] width 34 height 5
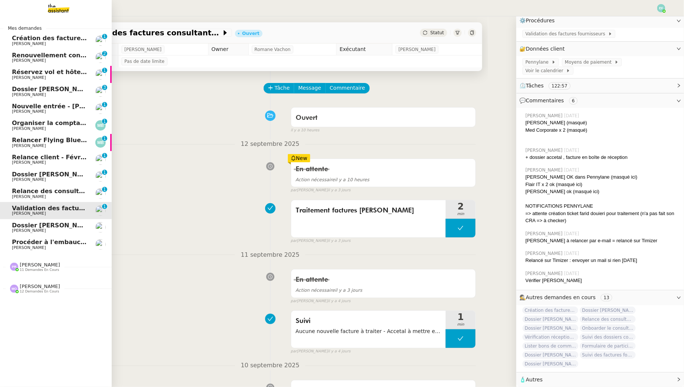
scroll to position [86, 0]
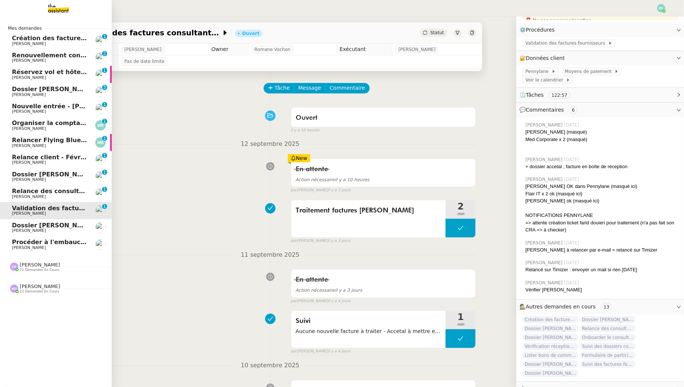
click at [15, 193] on span "Relance des consultants CRA - août 2025" at bounding box center [81, 191] width 138 height 7
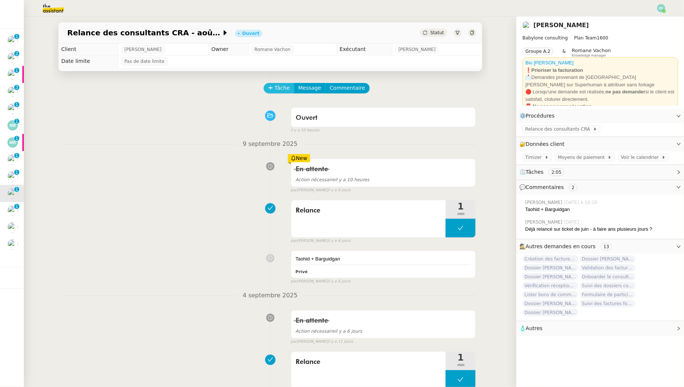
click at [279, 88] on span "Tâche" at bounding box center [282, 88] width 15 height 9
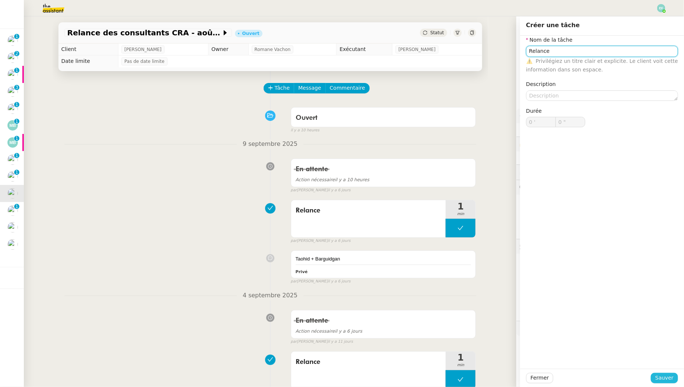
type input "Relance"
click at [663, 378] on span "Sauver" at bounding box center [665, 378] width 18 height 9
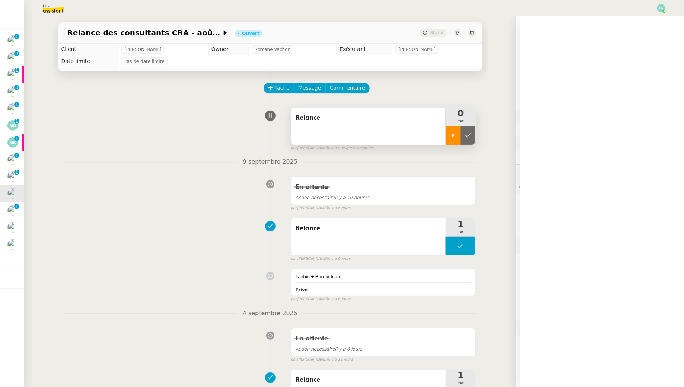
click at [456, 135] on icon at bounding box center [453, 136] width 6 height 6
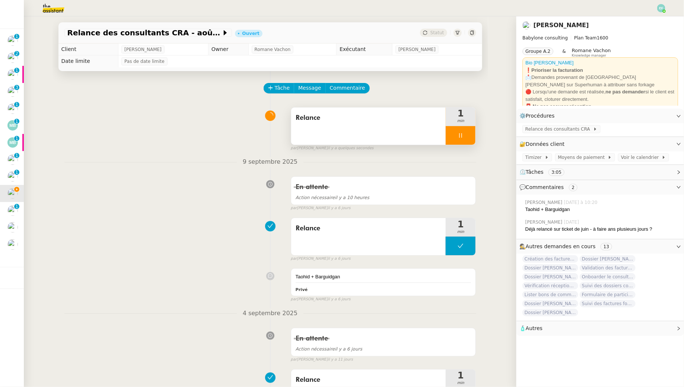
click at [381, 129] on div "Relance" at bounding box center [368, 126] width 155 height 37
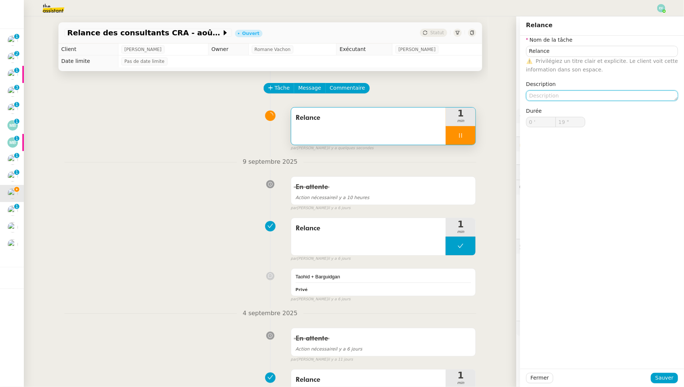
click at [578, 91] on textarea at bounding box center [602, 96] width 152 height 10
type textarea "Ta"
type input "20 ""
type textarea "Taohid"
type input "21 ""
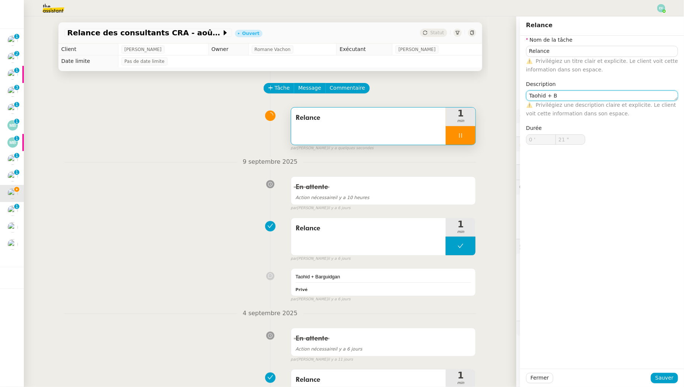
type textarea "Taohid + Ba"
type input "22 ""
type textarea "Taohid + Barguid"
type input "23 ""
type textarea "Taohid + Barguidgan"
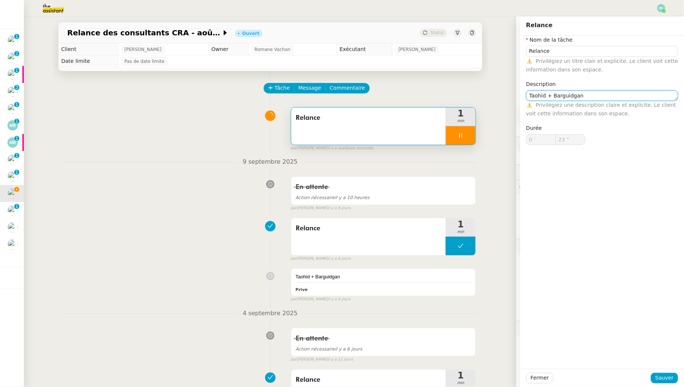
type input "24 ""
type textarea "Taohid + Barguidgan"
click at [667, 375] on span "Sauver" at bounding box center [665, 378] width 18 height 9
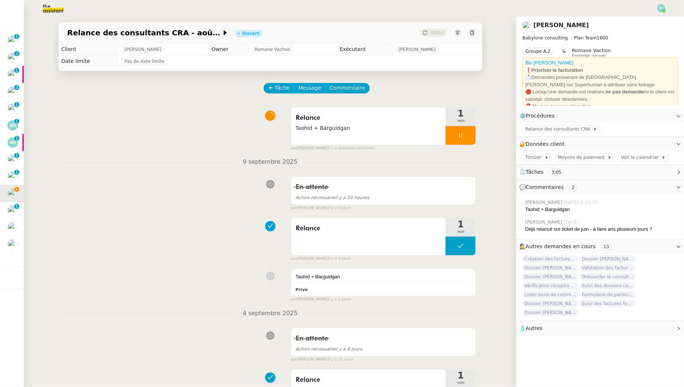
click at [463, 137] on icon at bounding box center [461, 136] width 6 height 6
click at [463, 137] on button at bounding box center [468, 135] width 15 height 19
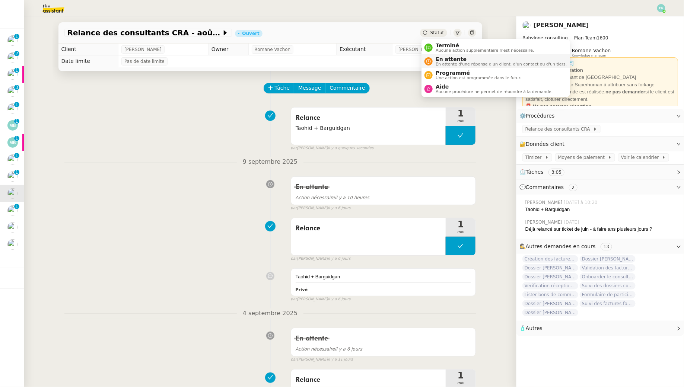
click at [439, 62] on span "En attente d'une réponse d'un client, d'un contact ou d'un tiers." at bounding box center [501, 64] width 131 height 4
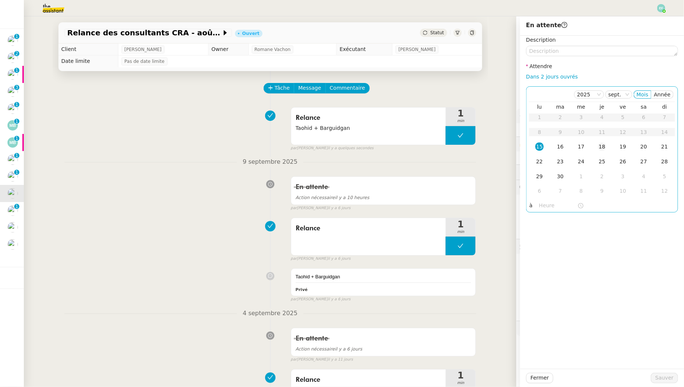
click at [602, 150] on div "18" at bounding box center [602, 147] width 8 height 8
click at [623, 52] on textarea at bounding box center [602, 51] width 152 height 10
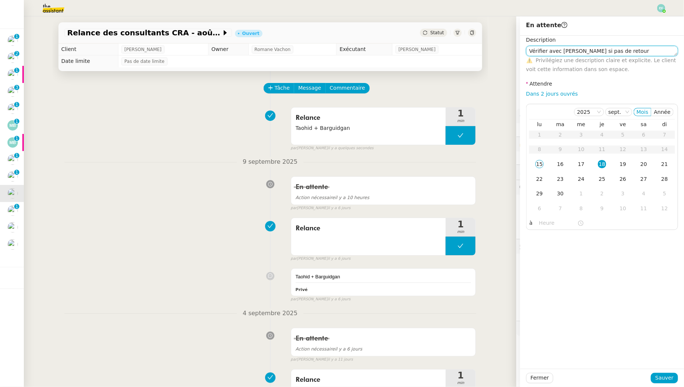
click at [609, 52] on textarea "Vérifier avec Florent si pas de retour" at bounding box center [602, 51] width 152 height 10
type textarea "Vérifier avec Florent si pas de saisie"
click at [666, 381] on span "Sauver" at bounding box center [665, 378] width 18 height 9
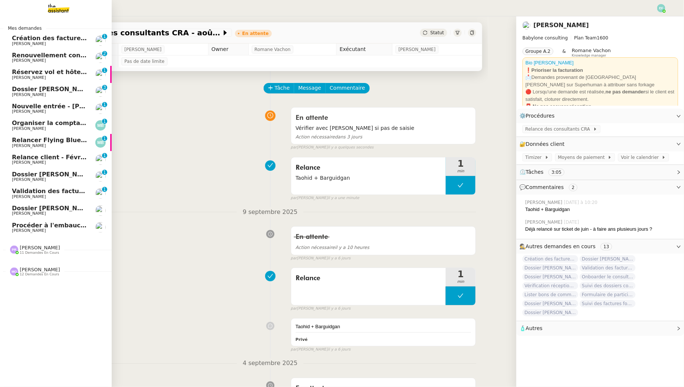
click at [21, 195] on span "[PERSON_NAME]" at bounding box center [29, 196] width 34 height 5
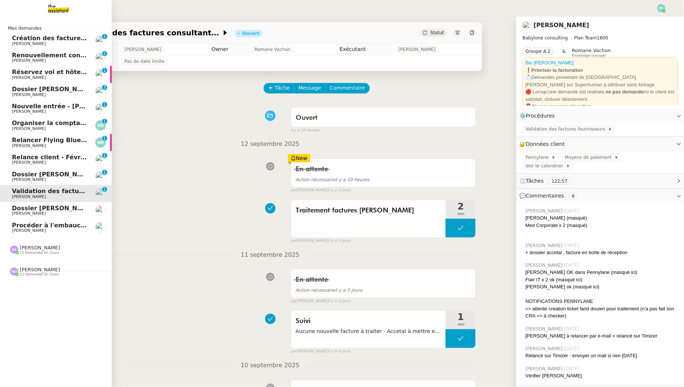
click at [28, 178] on span "[PERSON_NAME]" at bounding box center [29, 179] width 34 height 5
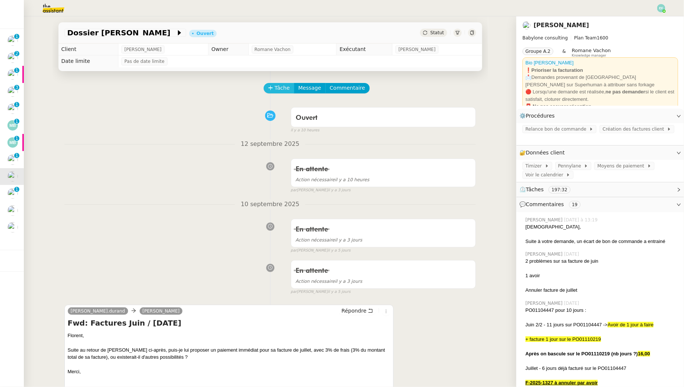
click at [282, 86] on span "Tâche" at bounding box center [282, 88] width 15 height 9
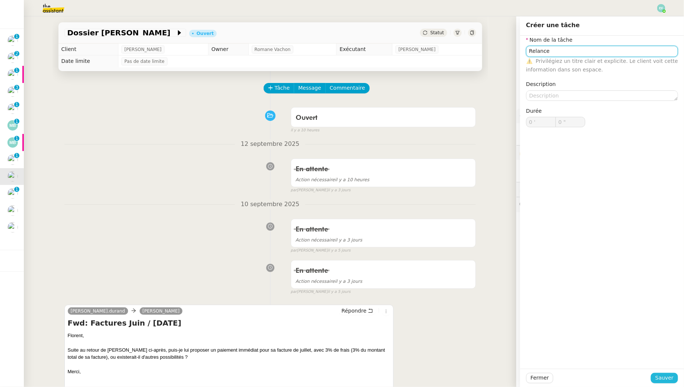
type input "Relance"
click at [660, 378] on span "Sauver" at bounding box center [665, 378] width 18 height 9
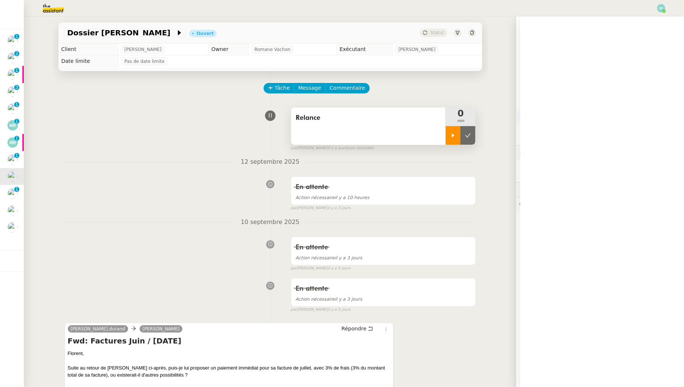
click at [450, 137] on div at bounding box center [453, 135] width 15 height 19
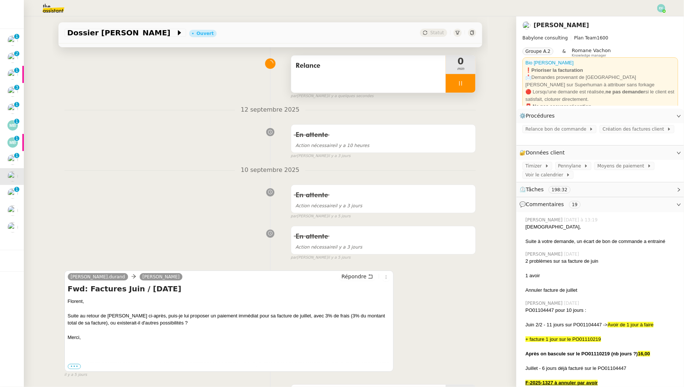
scroll to position [146, 0]
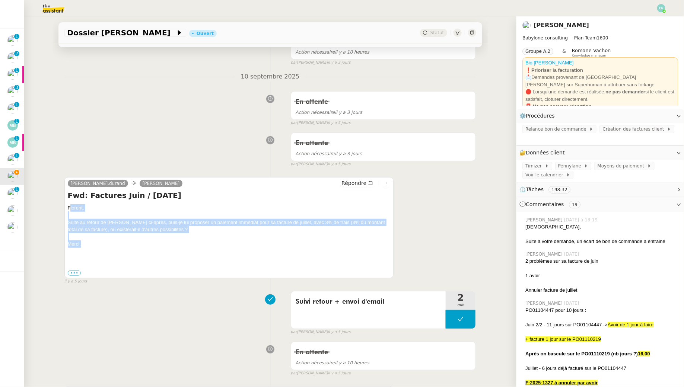
drag, startPoint x: 69, startPoint y: 207, endPoint x: 85, endPoint y: 240, distance: 36.1
click at [85, 240] on div "Florent, Suite au retour de Mohamed Taohid ci-après, puis-je lui proposer un pa…" at bounding box center [229, 240] width 323 height 73
copy div "lorent, Suite au retour de Mohamed Taohid ci-après, puis-je lui proposer un pai…"
click at [368, 184] on button "Répondre" at bounding box center [357, 183] width 37 height 8
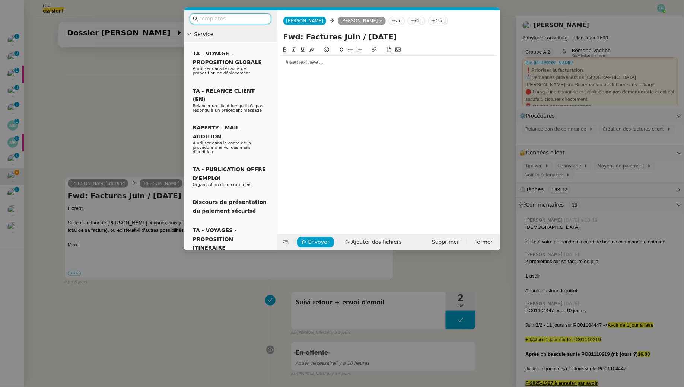
scroll to position [203, 0]
click at [424, 59] on div at bounding box center [388, 62] width 217 height 7
paste div
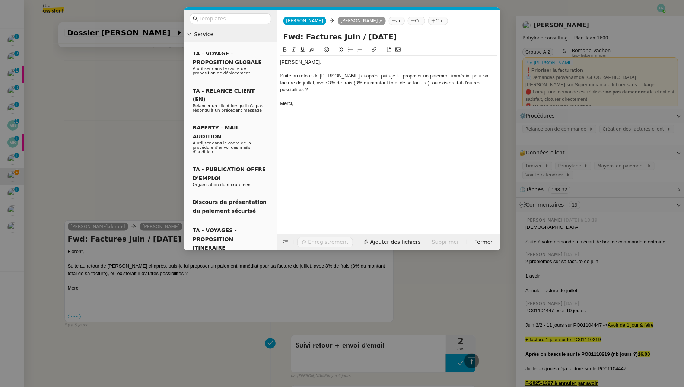
scroll to position [246, 0]
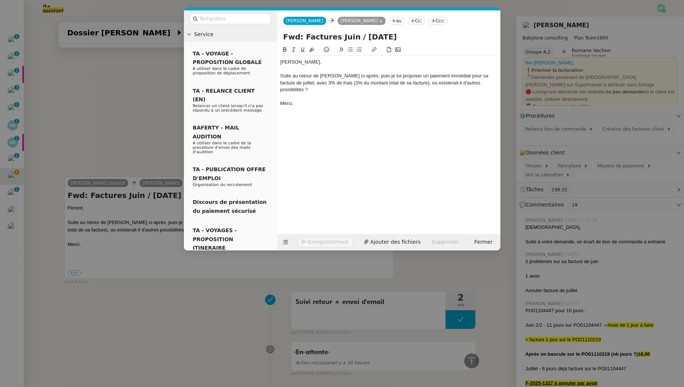
click at [283, 63] on div "lorent," at bounding box center [388, 62] width 217 height 7
drag, startPoint x: 321, startPoint y: 58, endPoint x: 321, endPoint y: 66, distance: 7.4
click at [321, 58] on div "Bonjour Florent, Suite au retour de Mohamed Taohid ci-après, puis-je lui propos…" at bounding box center [388, 83] width 217 height 54
click at [321, 66] on div at bounding box center [388, 69] width 217 height 7
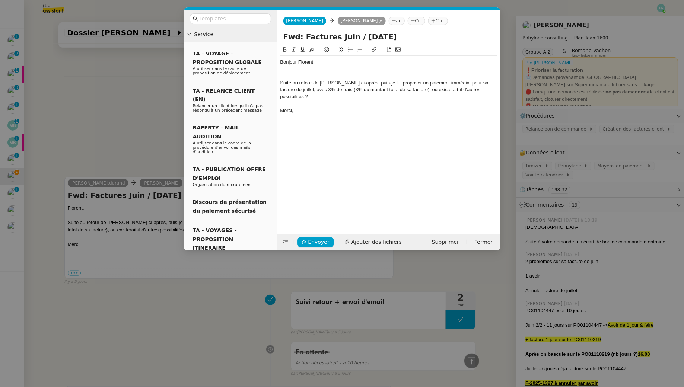
scroll to position [253, 0]
click at [124, 109] on nz-modal-container "Service TA - VOYAGE - PROPOSITION GLOBALE A utiliser dans le cadre de propositi…" at bounding box center [342, 193] width 684 height 387
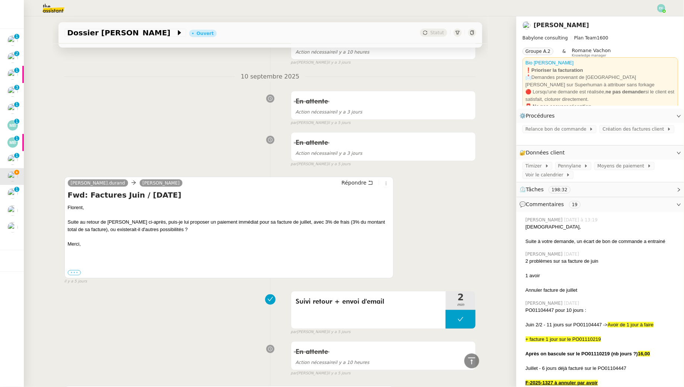
click at [74, 272] on label "•••" at bounding box center [74, 272] width 13 height 5
click at [0, 0] on input "•••" at bounding box center [0, 0] width 0 height 0
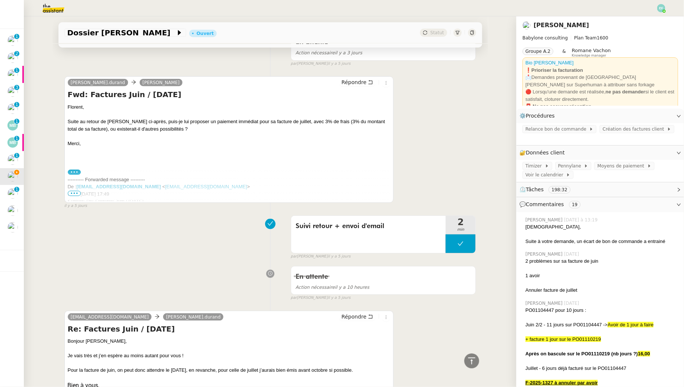
scroll to position [407, 0]
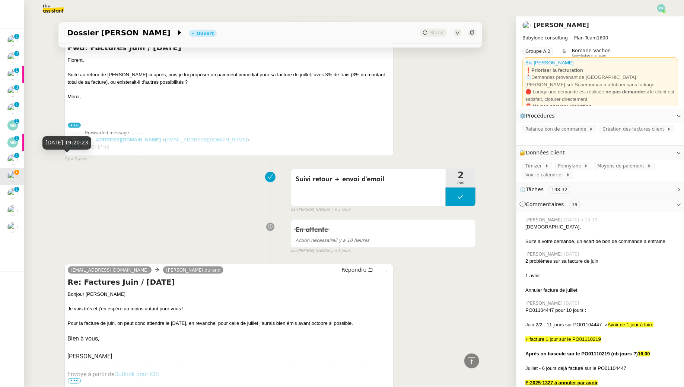
click at [74, 147] on div "10 sept. 2025, 19:20:23" at bounding box center [66, 142] width 49 height 13
click at [72, 147] on span "•••" at bounding box center [74, 146] width 13 height 5
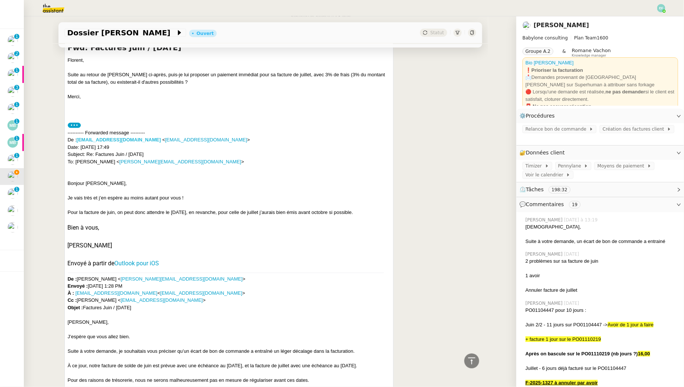
scroll to position [417, 0]
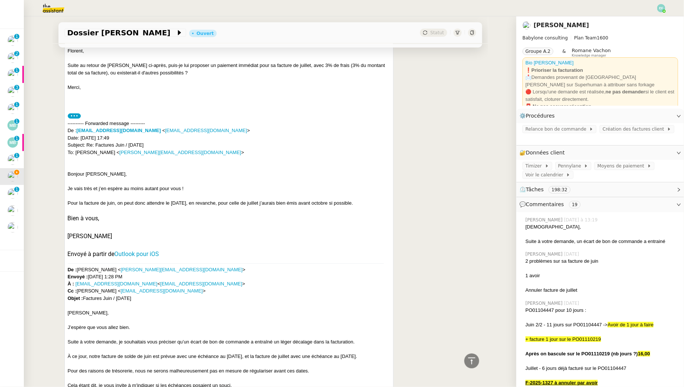
drag, startPoint x: 69, startPoint y: 173, endPoint x: 92, endPoint y: 200, distance: 35.2
click at [93, 202] on div "Bonjour Claudine, Je vais très et j’en espère au moins autant pour vous ! Pour …" at bounding box center [229, 324] width 323 height 307
drag, startPoint x: 67, startPoint y: 174, endPoint x: 129, endPoint y: 235, distance: 87.2
click at [129, 235] on div "Claudine.durand Florent Seiler Répondre Fwd: Factures Juin / Juillet 2025 Flore…" at bounding box center [229, 252] width 330 height 464
copy div "Bonjour Claudine, Je vais très et j’en espère au moins autant pour vous ! Pour …"
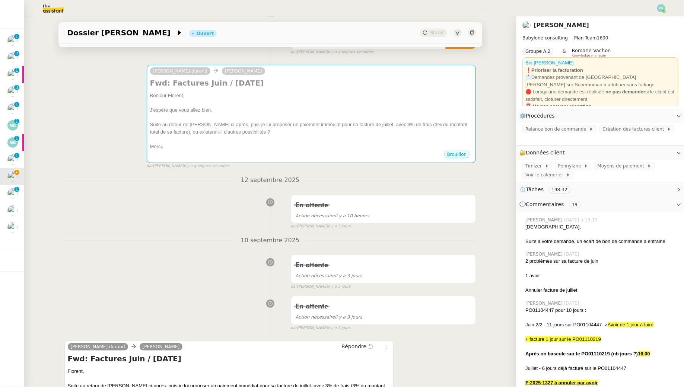
scroll to position [0, 0]
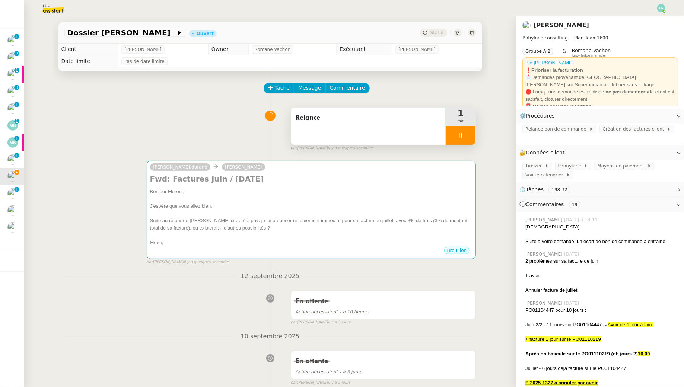
click at [459, 142] on div at bounding box center [461, 135] width 30 height 19
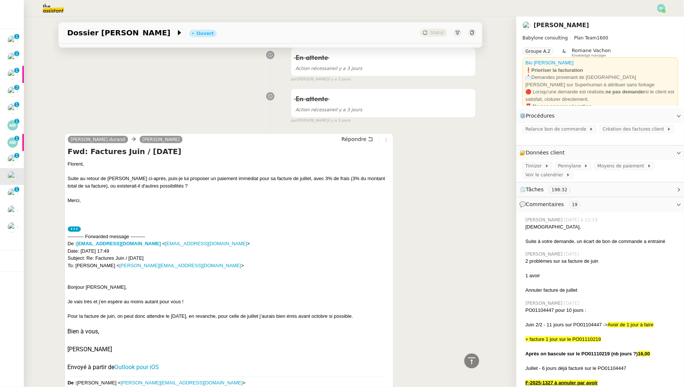
scroll to position [415, 0]
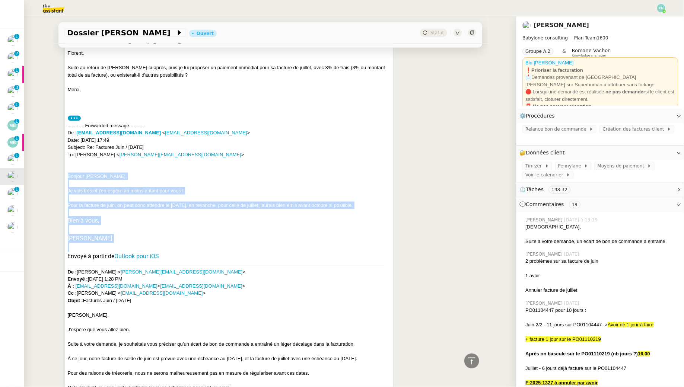
drag, startPoint x: 66, startPoint y: 172, endPoint x: 122, endPoint y: 243, distance: 90.7
click at [122, 243] on div "Claudine.durand Florent Seiler Répondre Fwd: Factures Juin / Juillet 2025 Flore…" at bounding box center [229, 254] width 330 height 464
copy div "Bonjour Claudine, Je vais très et j’en espère au moins autant pour vous ! Pour …"
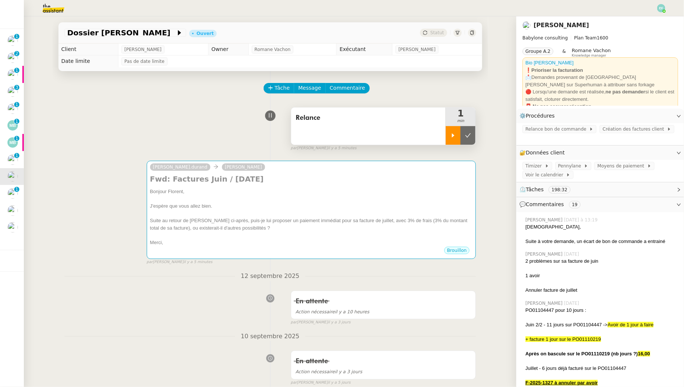
click at [448, 137] on div at bounding box center [453, 135] width 15 height 19
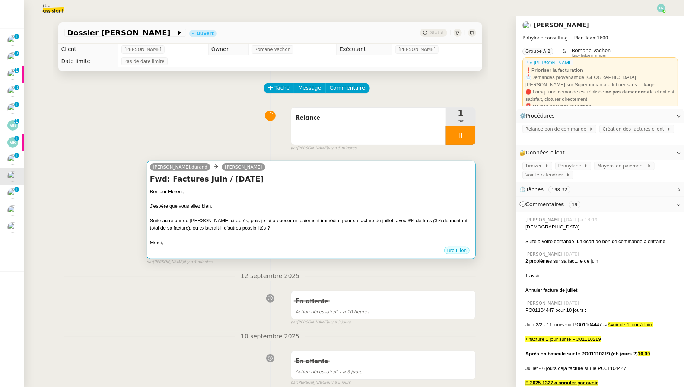
click at [408, 204] on div "J'espère que vous allez bien." at bounding box center [311, 206] width 323 height 7
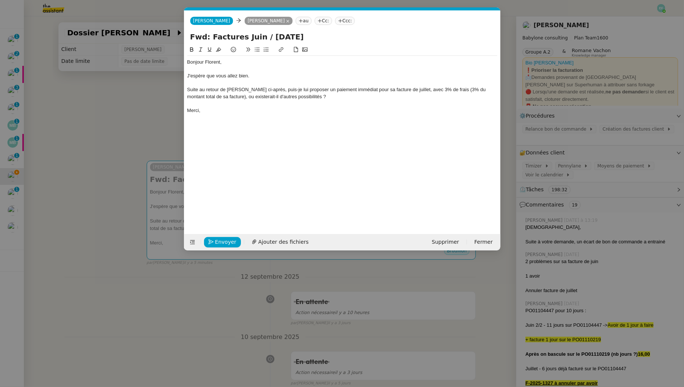
scroll to position [0, 16]
click at [343, 98] on div "Suite au retour de [PERSON_NAME] ci-après, puis-je lui proposer un paiement imm…" at bounding box center [342, 93] width 310 height 14
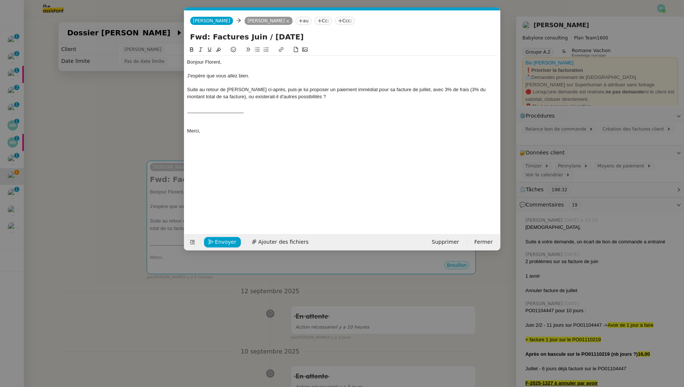
scroll to position [0, 0]
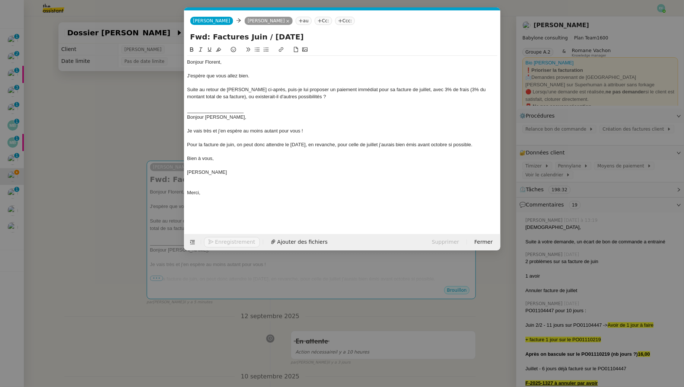
click at [100, 90] on nz-modal-container "Service TA - VOYAGE - PROPOSITION GLOBALE A utiliser dans le cadre de propositi…" at bounding box center [342, 193] width 684 height 387
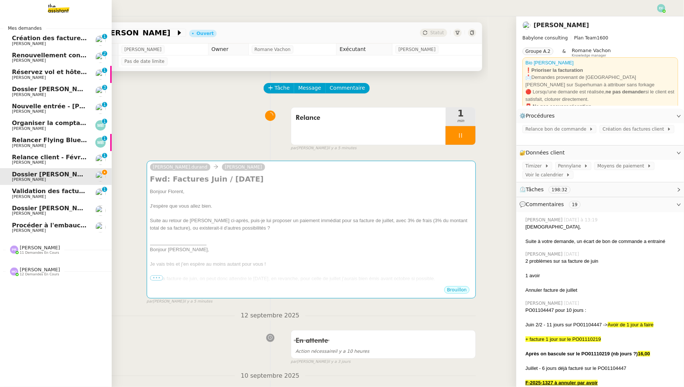
click at [18, 42] on span "[PERSON_NAME]" at bounding box center [29, 43] width 34 height 5
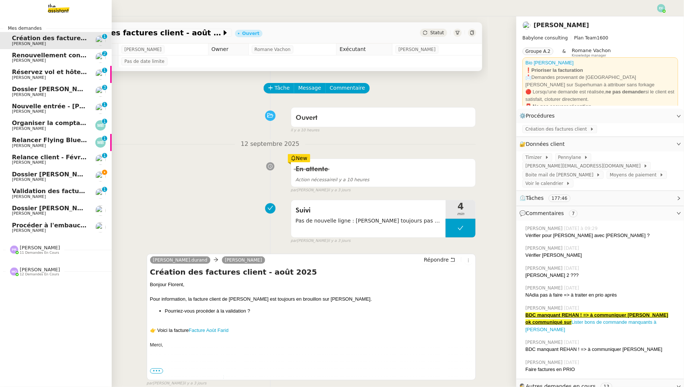
click at [60, 92] on span "Dossier [PERSON_NAME]" at bounding box center [53, 89] width 83 height 7
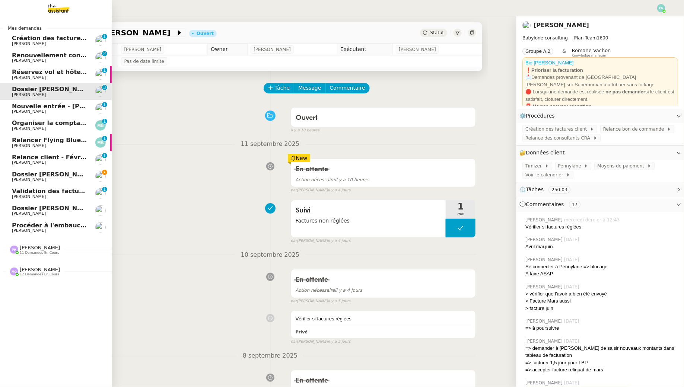
click at [55, 177] on span "Dossier [PERSON_NAME]" at bounding box center [53, 174] width 83 height 7
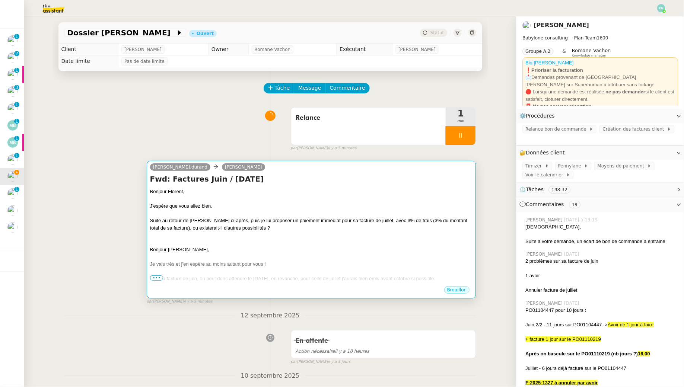
click at [262, 205] on div "J'espère que vous allez bien." at bounding box center [311, 206] width 323 height 7
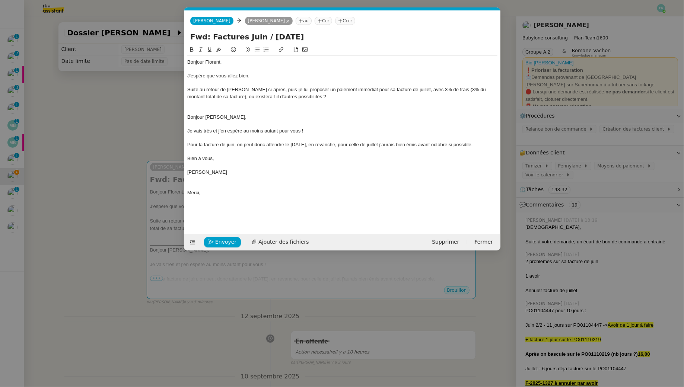
scroll to position [0, 16]
click at [221, 180] on div at bounding box center [342, 179] width 310 height 7
click at [147, 114] on nz-modal-container "Service TA - VOYAGE - PROPOSITION GLOBALE A utiliser dans le cadre de propositi…" at bounding box center [342, 193] width 684 height 387
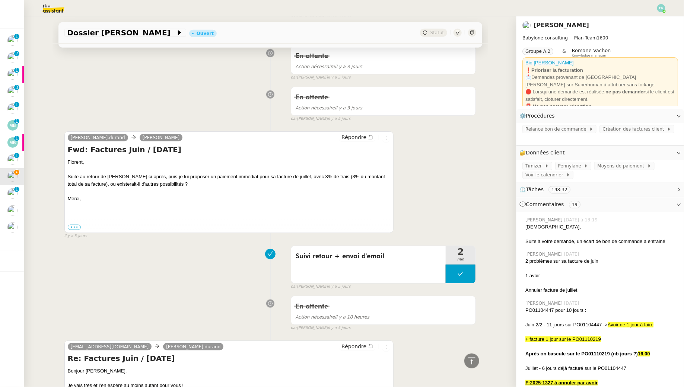
scroll to position [361, 0]
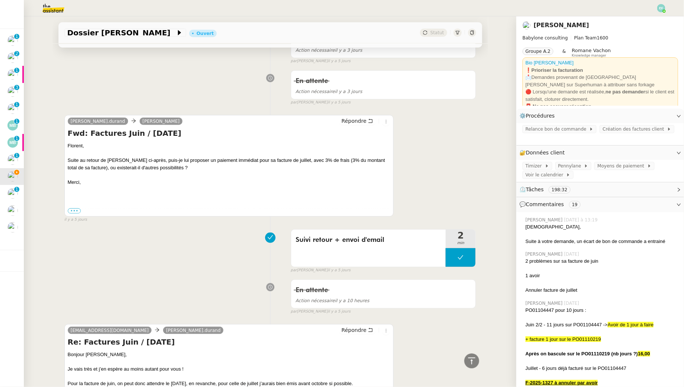
click at [116, 134] on h4 "Fwd: Factures Juin / [DATE]" at bounding box center [229, 133] width 323 height 10
copy div "Fwd: Factures Juin / [DATE]"
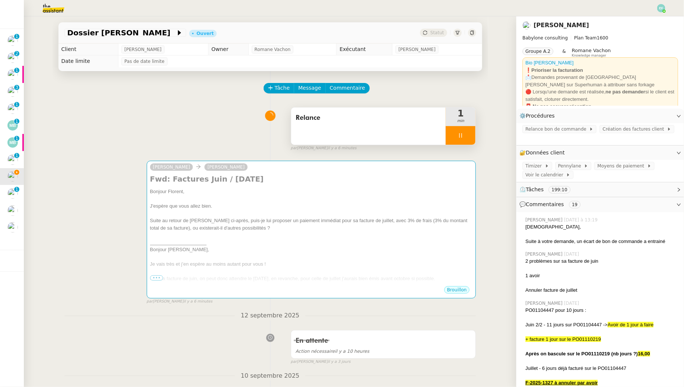
click at [374, 133] on div "Relance" at bounding box center [368, 126] width 155 height 37
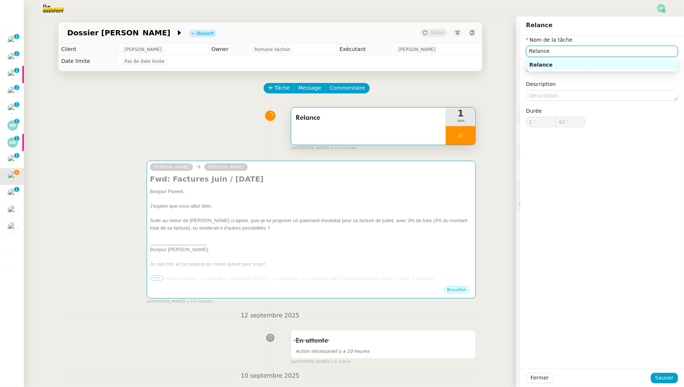
click at [564, 52] on input "Relance" at bounding box center [602, 51] width 152 height 11
type input "41 ""
type input "Relance via gmail"
type input "42 ""
type input "Relance via gmail"
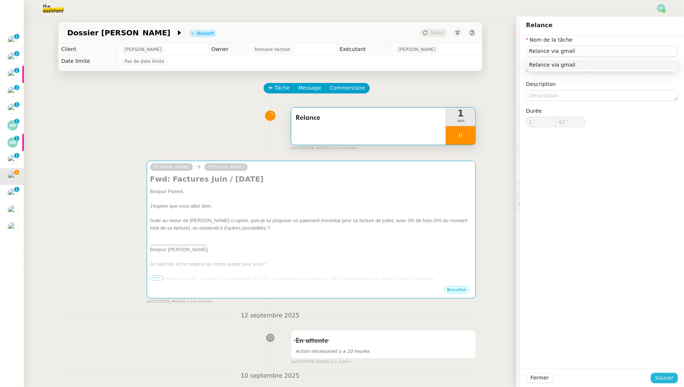
type input "43 ""
click at [661, 381] on span "Sauver" at bounding box center [665, 378] width 18 height 9
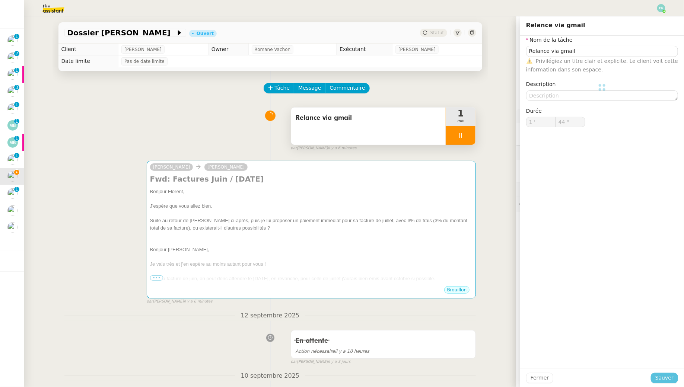
click at [470, 143] on div at bounding box center [461, 135] width 30 height 19
click at [470, 143] on button at bounding box center [468, 135] width 15 height 19
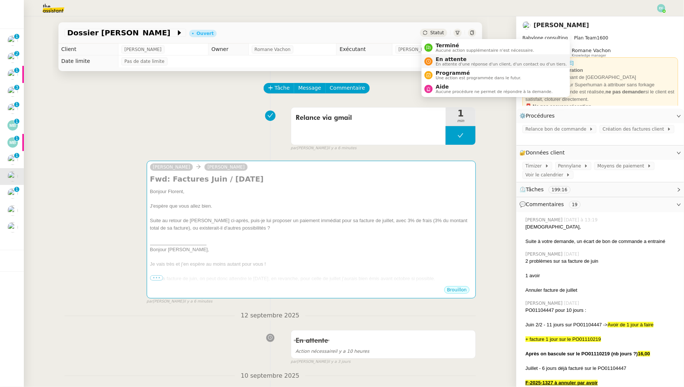
click at [442, 57] on span "En attente" at bounding box center [501, 59] width 131 height 6
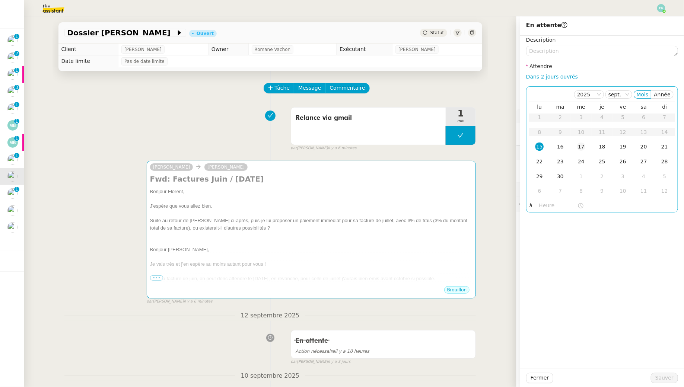
click at [586, 142] on td "17" at bounding box center [581, 147] width 21 height 15
click at [668, 379] on span "Sauver" at bounding box center [665, 378] width 18 height 9
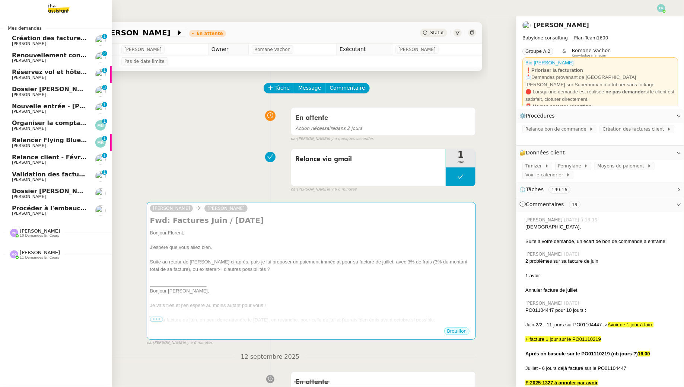
click at [23, 40] on span "Création des factures client - août 2025" at bounding box center [79, 38] width 134 height 7
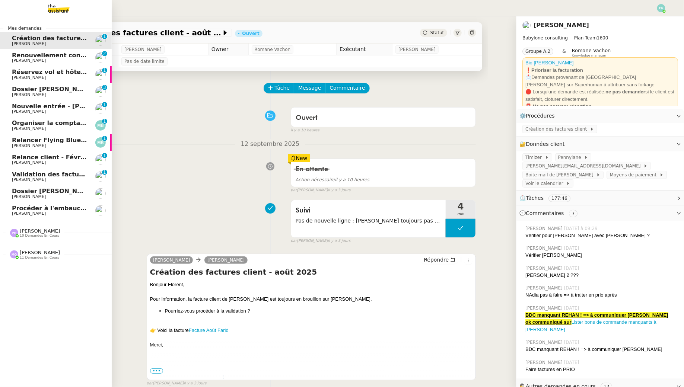
click at [32, 64] on link "Renouvellement contrat Opale STOCCO [PERSON_NAME] 0 1 2 3 4 5 6 7 8 9" at bounding box center [56, 57] width 112 height 17
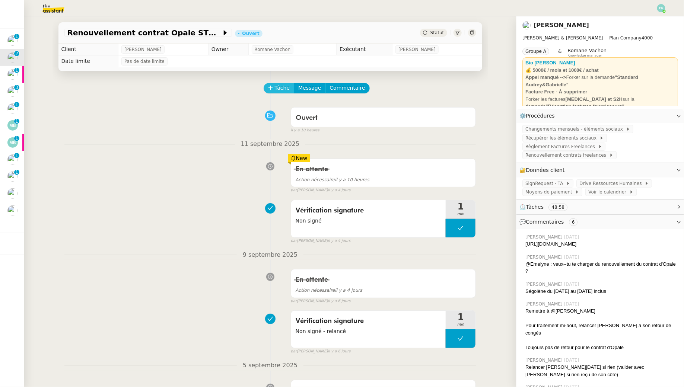
click at [284, 89] on span "Tâche" at bounding box center [282, 88] width 15 height 9
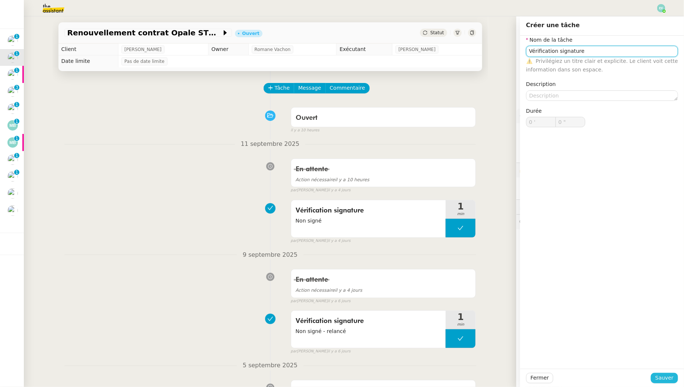
type input "Vérification signature"
click at [673, 377] on span "Sauver" at bounding box center [665, 378] width 18 height 9
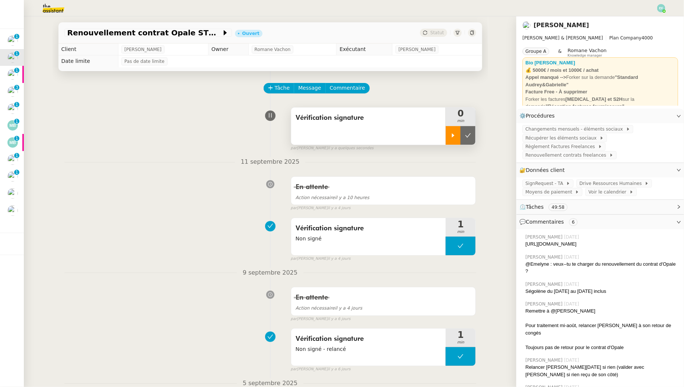
click at [450, 132] on div at bounding box center [453, 135] width 15 height 19
drag, startPoint x: 572, startPoint y: 253, endPoint x: 526, endPoint y: 247, distance: 46.6
click at [526, 247] on div "[URL][DOMAIN_NAME]" at bounding box center [602, 244] width 153 height 7
copy div "[URL][DOMAIN_NAME]"
click at [393, 114] on span "Vérification signature" at bounding box center [369, 117] width 146 height 11
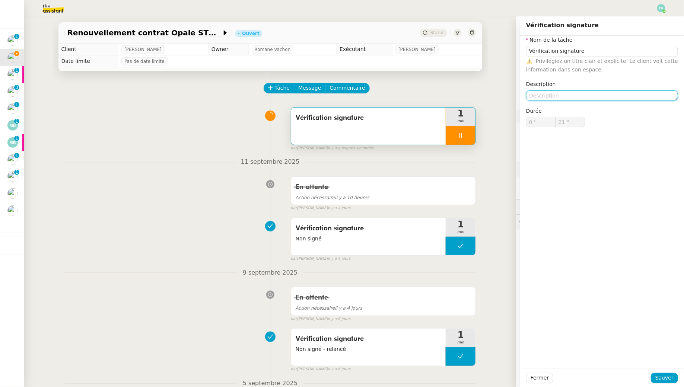
click at [566, 96] on textarea at bounding box center [602, 96] width 152 height 10
type textarea "No"
type input "22 ""
type textarea "Non signé +"
type input "23 ""
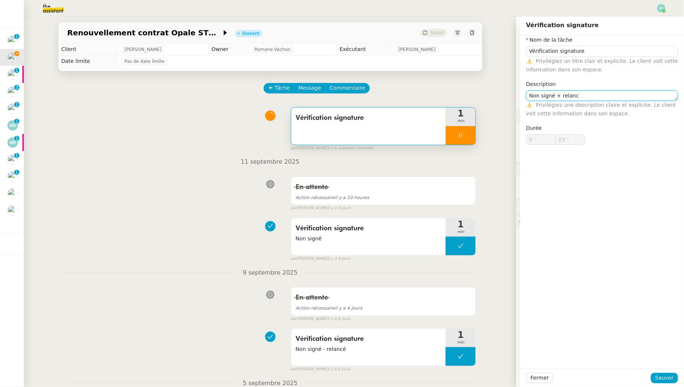
type textarea "Non signé + relance"
type input "25 ""
type textarea "Non signé + relancé"
type input "26 ""
type textarea "Non signé + relancé"
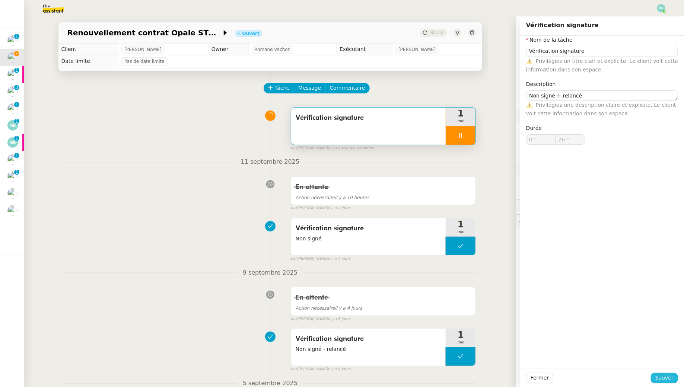
click at [671, 379] on span "Sauver" at bounding box center [665, 378] width 18 height 9
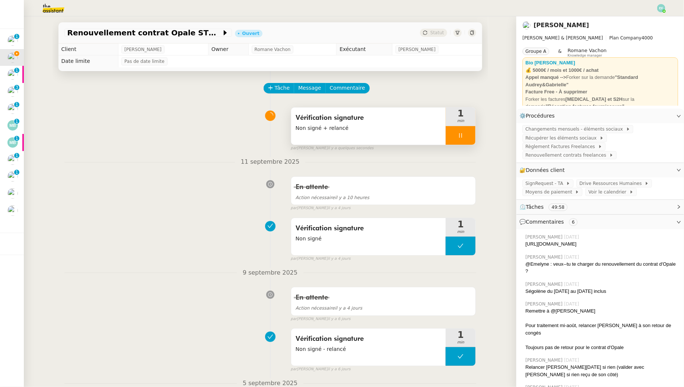
click at [464, 136] on div at bounding box center [461, 135] width 30 height 19
click at [464, 136] on button at bounding box center [468, 135] width 15 height 19
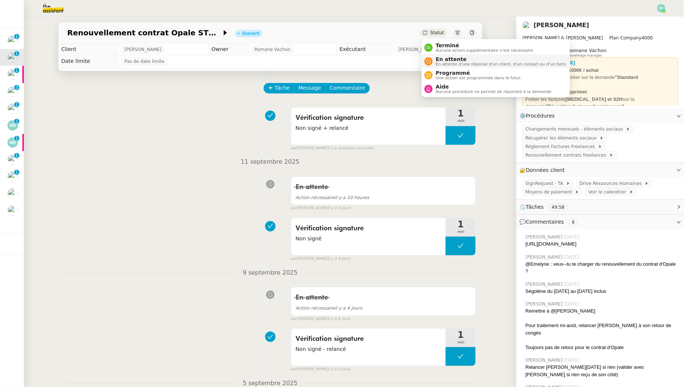
click at [442, 55] on li "En attente En attente d'une réponse d'un client, d'un contact ou d'un tiers." at bounding box center [496, 61] width 148 height 14
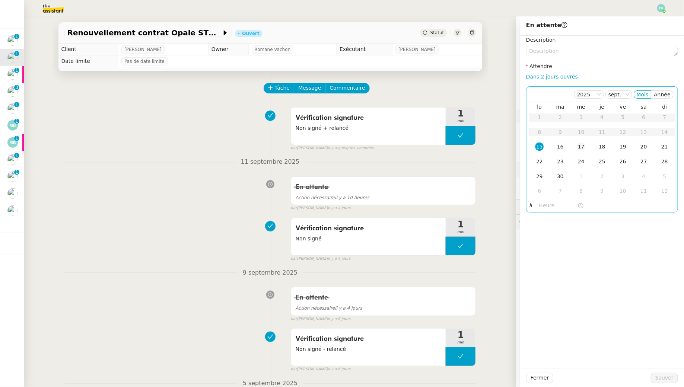
click at [580, 150] on div "17" at bounding box center [581, 147] width 8 height 8
click at [663, 377] on span "Sauver" at bounding box center [665, 378] width 18 height 9
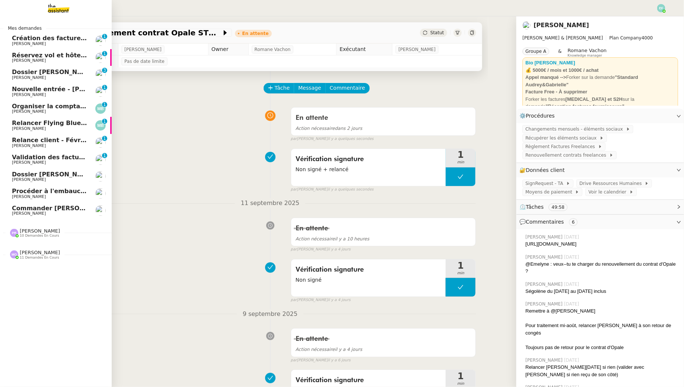
click at [39, 215] on span "[PERSON_NAME]" at bounding box center [29, 213] width 34 height 5
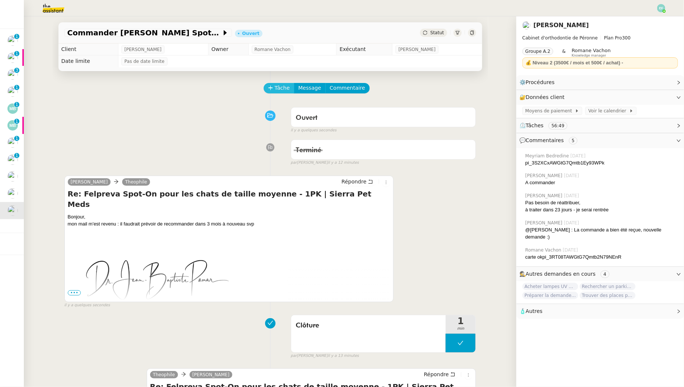
click at [281, 89] on span "Tâche" at bounding box center [282, 88] width 15 height 9
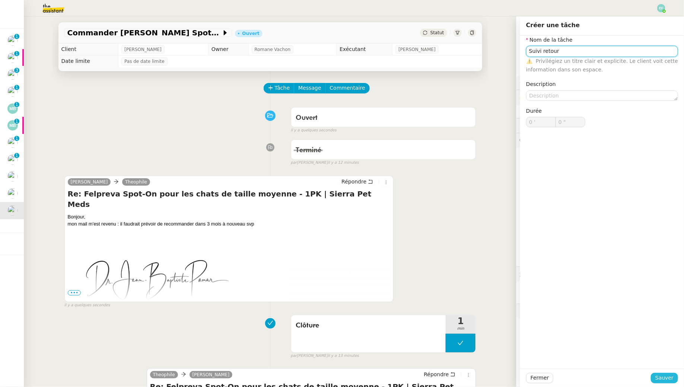
type input "Suivi retour"
click at [667, 381] on span "Sauver" at bounding box center [665, 378] width 18 height 9
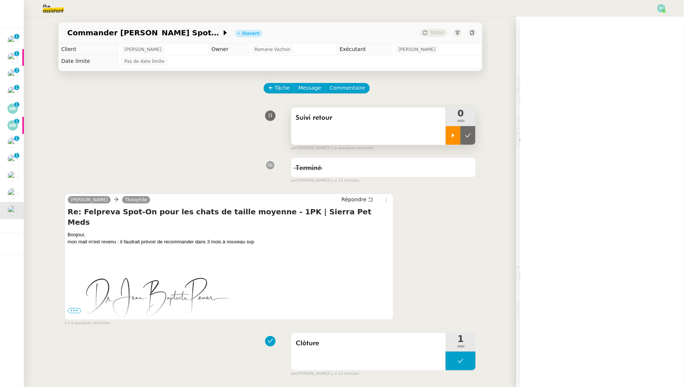
click at [454, 135] on icon at bounding box center [453, 135] width 3 height 4
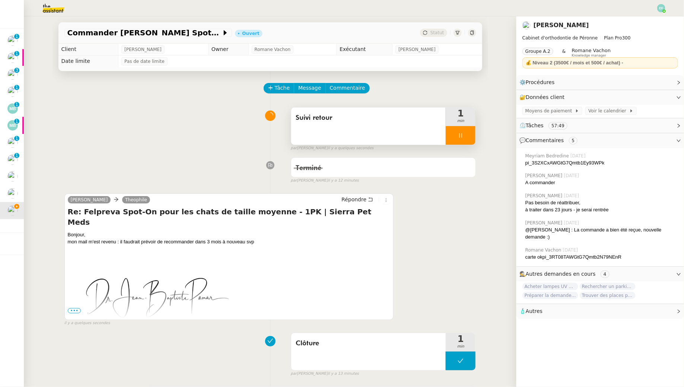
click at [454, 135] on div at bounding box center [461, 135] width 30 height 19
click at [467, 135] on icon at bounding box center [468, 136] width 6 height 6
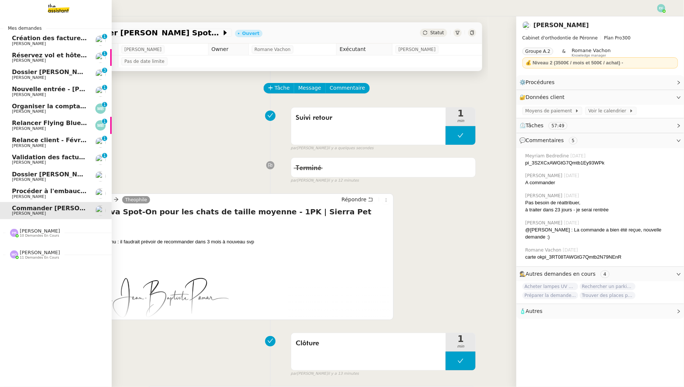
click at [51, 142] on span "Relance client - Février à Décembre 2025" at bounding box center [81, 140] width 139 height 7
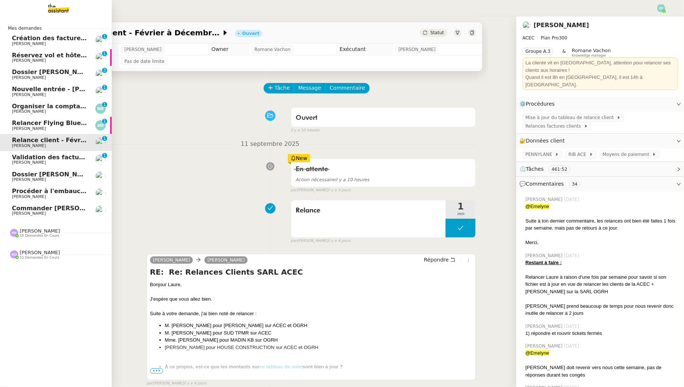
click at [19, 38] on span "Création des factures client - août 2025" at bounding box center [79, 38] width 134 height 7
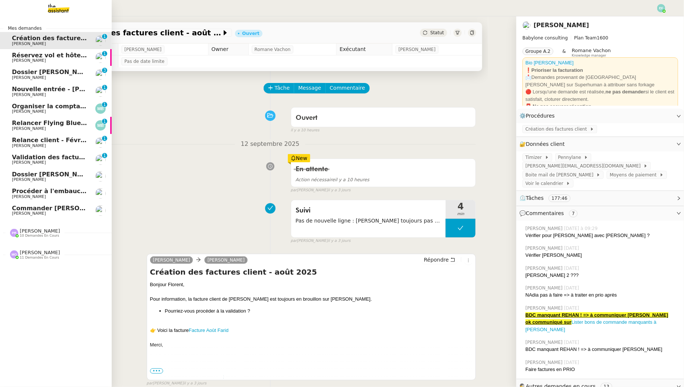
click at [29, 65] on link "Réservez vol et hôtel pour [GEOGRAPHIC_DATA] / [GEOGRAPHIC_DATA] // Banyan [PER…" at bounding box center [56, 57] width 112 height 17
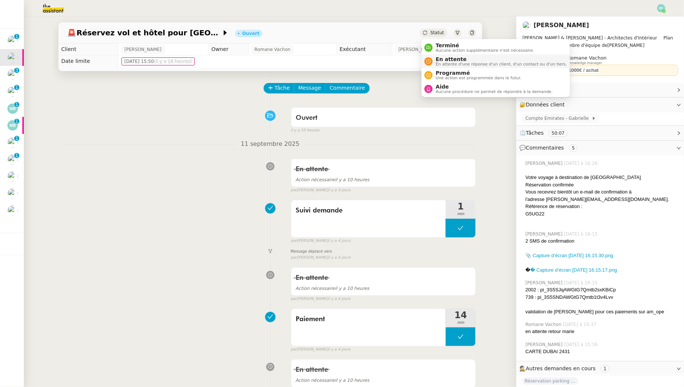
click at [440, 60] on span "En attente" at bounding box center [501, 59] width 131 height 6
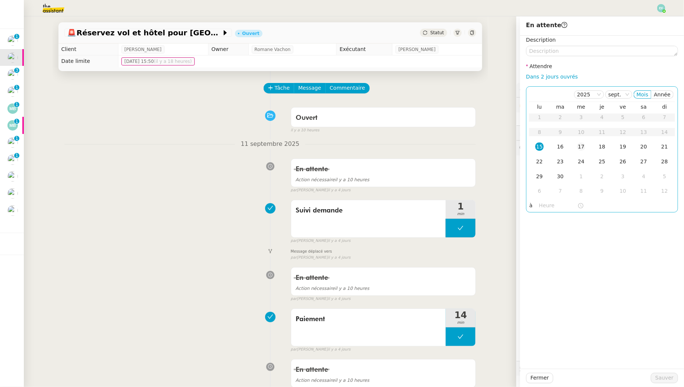
click at [581, 149] on div "17" at bounding box center [581, 147] width 8 height 8
click at [659, 378] on span "Sauver" at bounding box center [665, 378] width 18 height 9
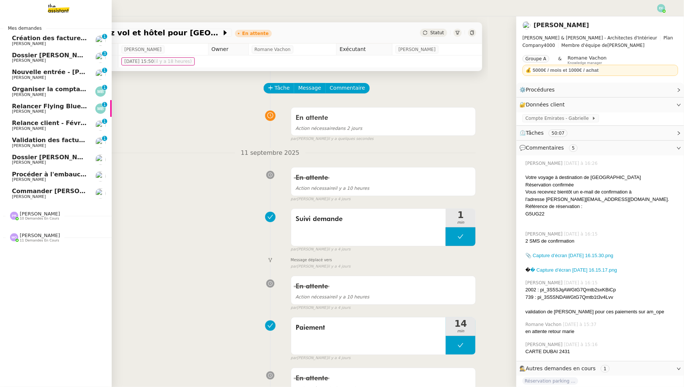
click at [13, 57] on span "Dossier [PERSON_NAME]" at bounding box center [53, 55] width 83 height 7
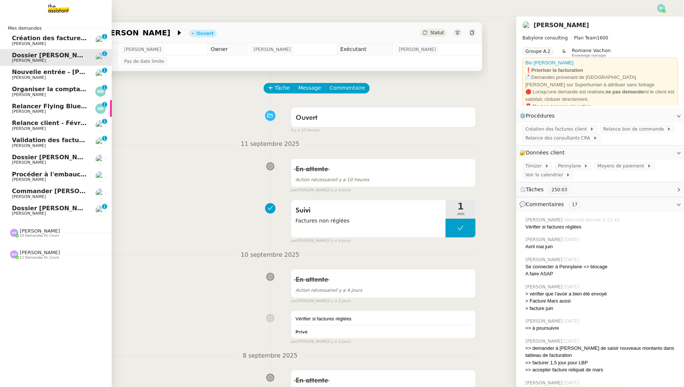
click at [51, 211] on span "Dossier [PERSON_NAME]" at bounding box center [53, 208] width 83 height 7
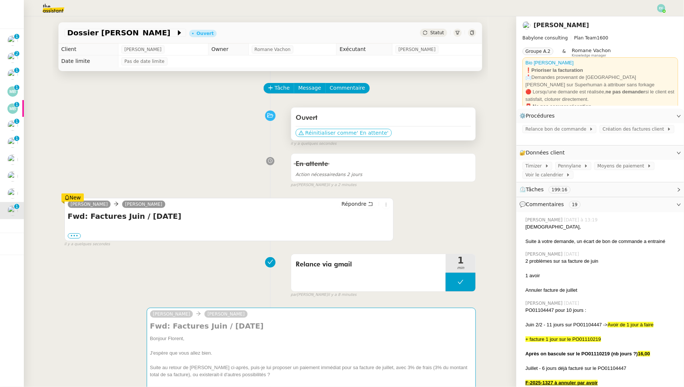
click at [375, 133] on span "' En attente'" at bounding box center [373, 132] width 32 height 7
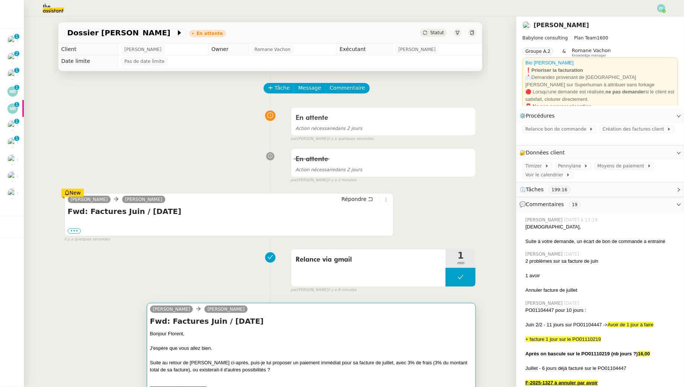
click at [371, 322] on h4 "Fwd: Factures Juin / [DATE]" at bounding box center [311, 321] width 323 height 10
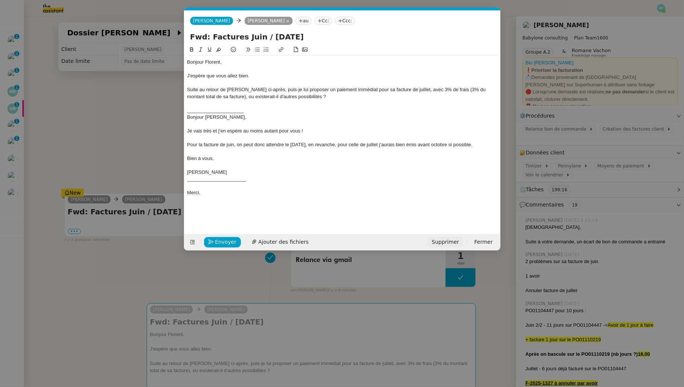
scroll to position [0, 16]
click at [445, 241] on span "Supprimer" at bounding box center [445, 242] width 27 height 9
click at [511, 218] on div "Annuler OK" at bounding box center [454, 222] width 137 height 9
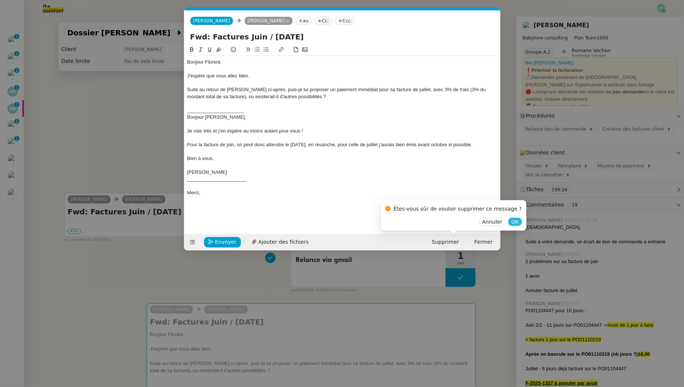
click at [510, 221] on button "OK" at bounding box center [514, 222] width 13 height 8
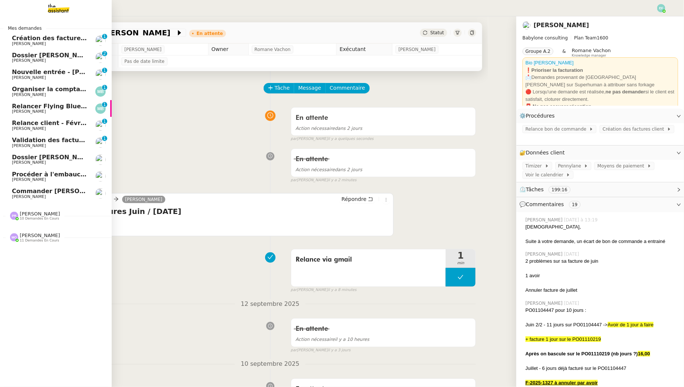
click at [31, 197] on span "[PERSON_NAME]" at bounding box center [29, 196] width 34 height 5
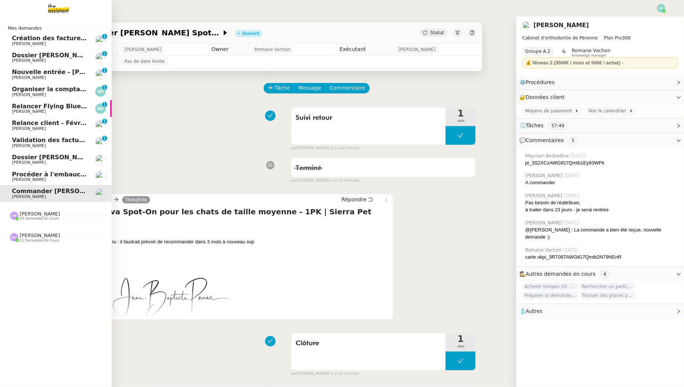
click at [15, 177] on span "[PERSON_NAME]" at bounding box center [29, 179] width 34 height 5
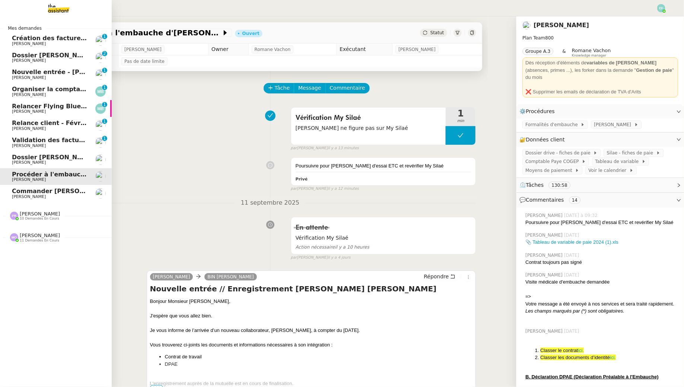
click at [44, 159] on span "Dossier [PERSON_NAME]" at bounding box center [53, 157] width 83 height 7
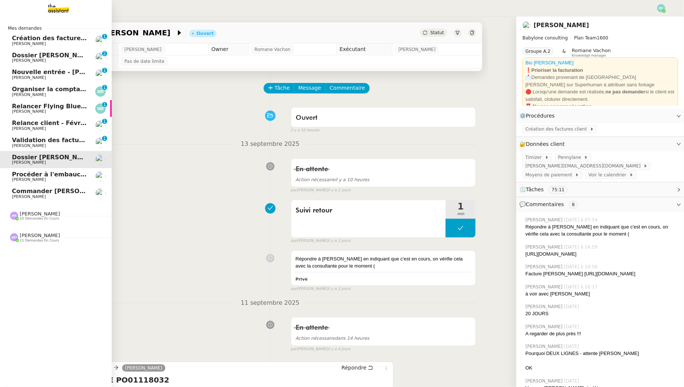
click at [68, 138] on span "Validation des factures consultants - [DATE]" at bounding box center [86, 140] width 148 height 7
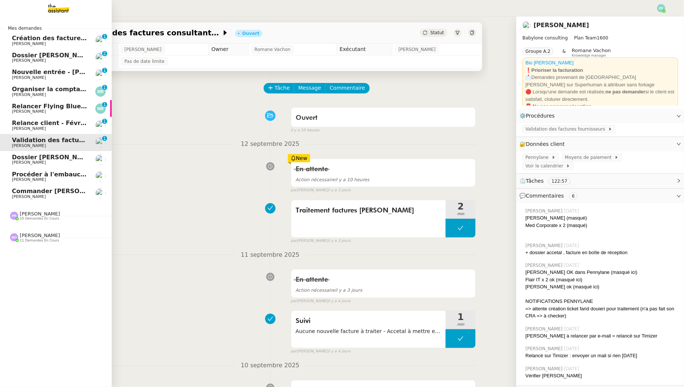
click at [26, 126] on span "[PERSON_NAME]" at bounding box center [29, 128] width 34 height 5
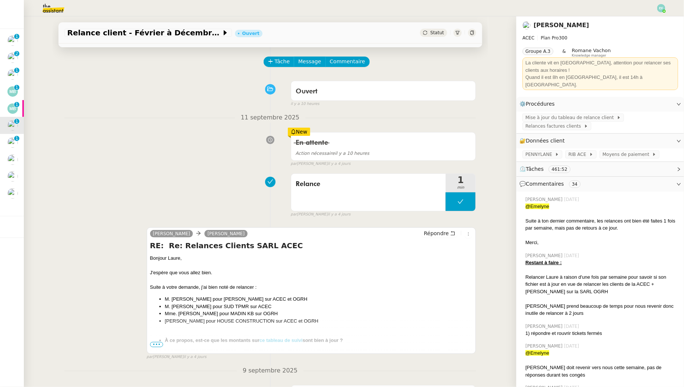
scroll to position [30, 0]
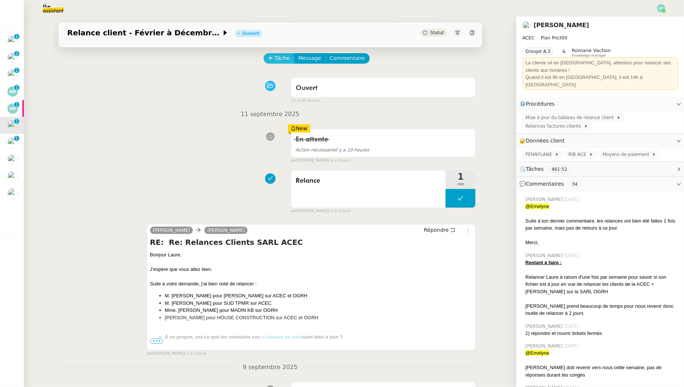
click at [285, 56] on span "Tâche" at bounding box center [282, 58] width 15 height 9
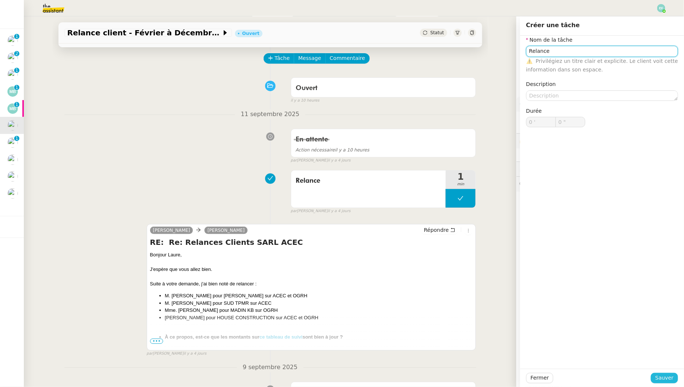
type input "Relance"
click at [670, 375] on span "Sauver" at bounding box center [665, 378] width 18 height 9
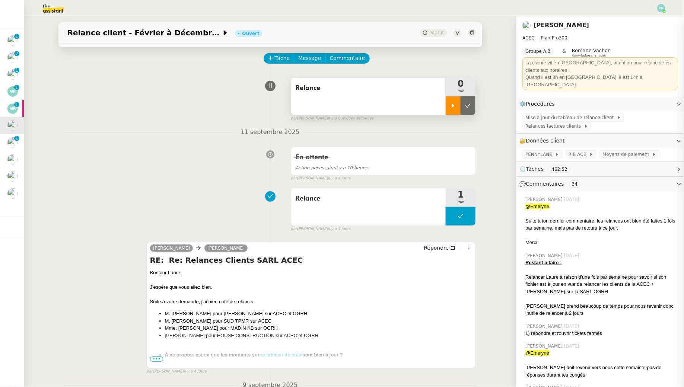
click at [453, 104] on icon at bounding box center [453, 106] width 6 height 6
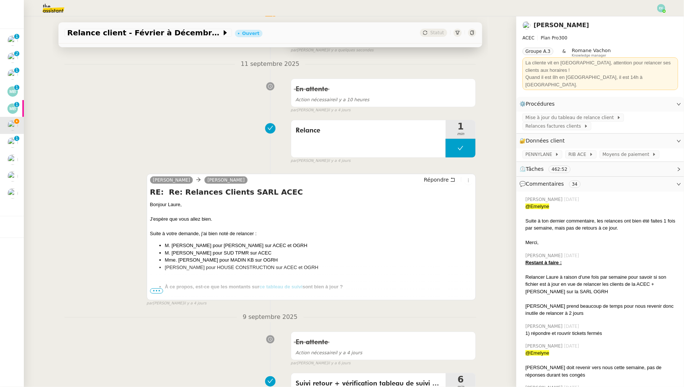
scroll to position [120, 0]
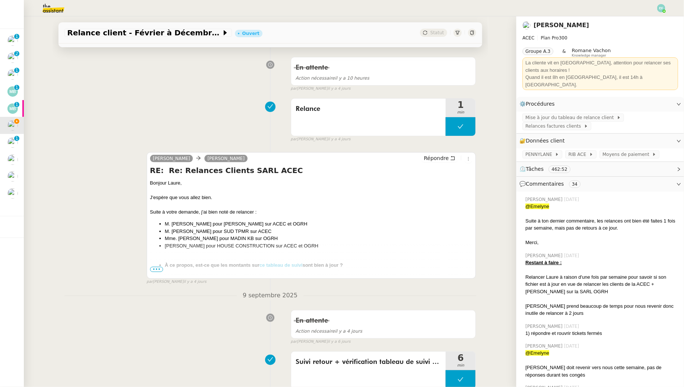
click at [161, 271] on span "•••" at bounding box center [156, 269] width 13 height 5
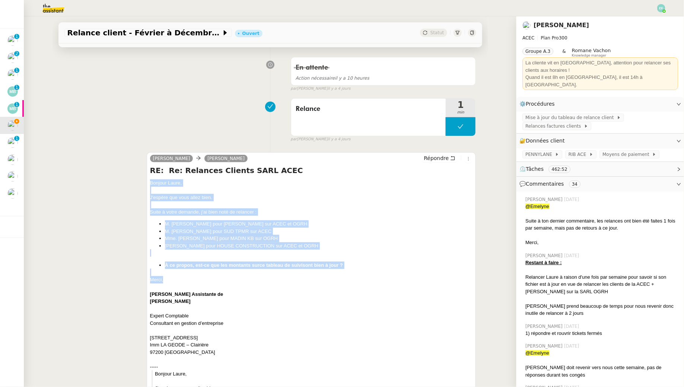
drag, startPoint x: 150, startPoint y: 180, endPoint x: 192, endPoint y: 279, distance: 107.3
copy div "Bonjour Laure, J'espère que vous allez bien. Suite à votre demande, j'ai bien n…"
click at [453, 160] on icon at bounding box center [452, 158] width 5 height 5
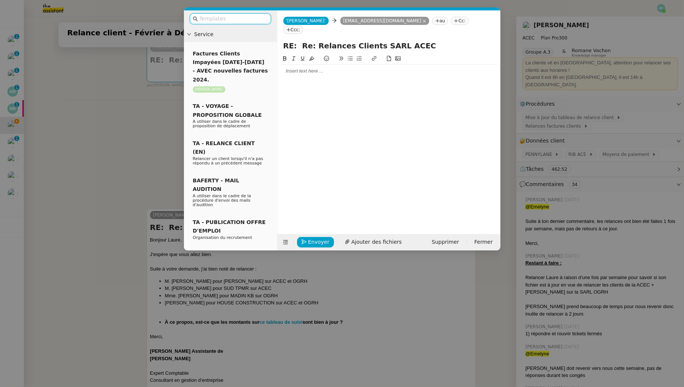
click at [343, 68] on div at bounding box center [388, 71] width 217 height 7
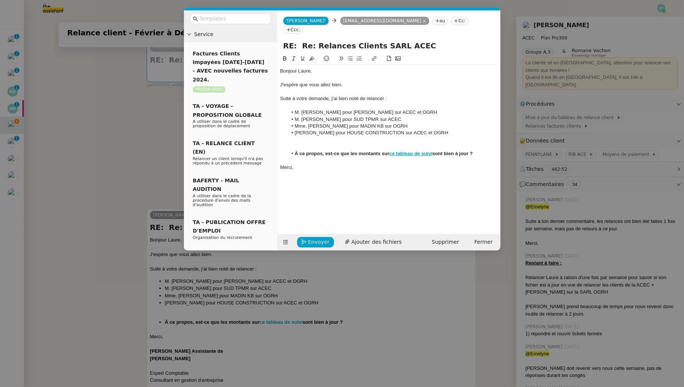
scroll to position [0, 0]
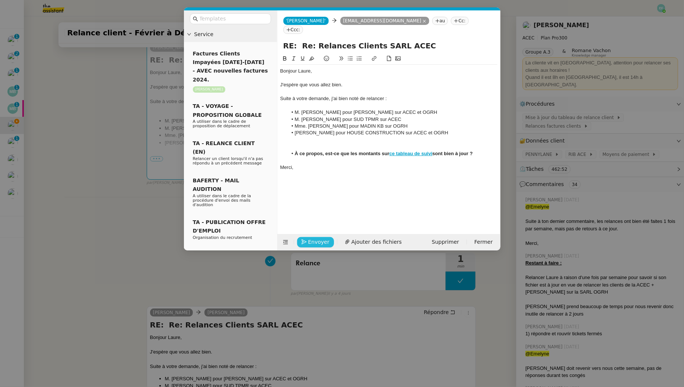
click at [315, 242] on span "Envoyer" at bounding box center [318, 242] width 21 height 9
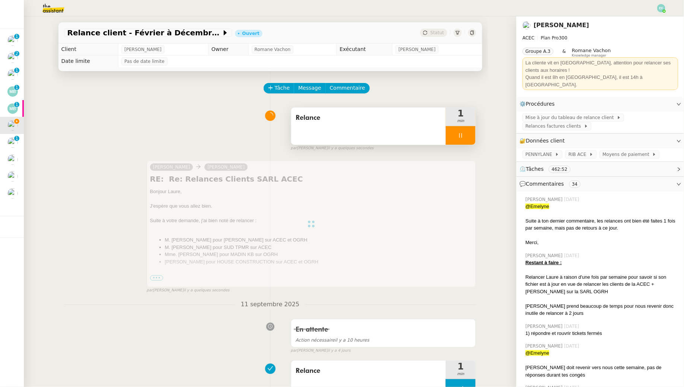
click at [471, 137] on div at bounding box center [461, 135] width 30 height 19
click at [473, 137] on icon at bounding box center [476, 136] width 6 height 6
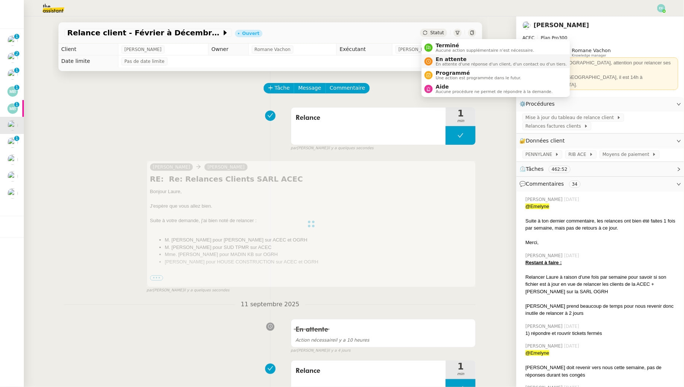
click at [438, 65] on span "En attente d'une réponse d'un client, d'un contact ou d'un tiers." at bounding box center [501, 64] width 131 height 4
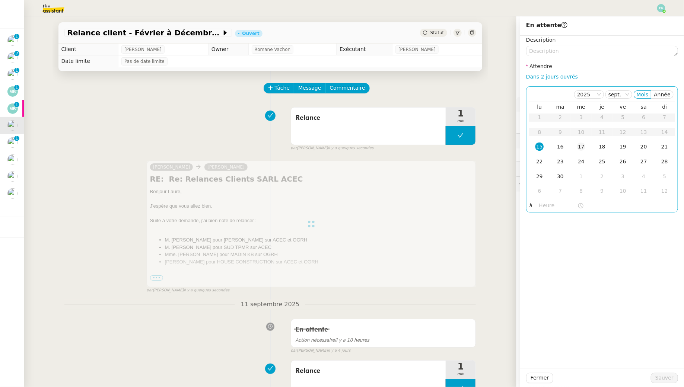
click at [586, 149] on td "17" at bounding box center [581, 147] width 21 height 15
click at [669, 380] on span "Sauver" at bounding box center [665, 378] width 18 height 9
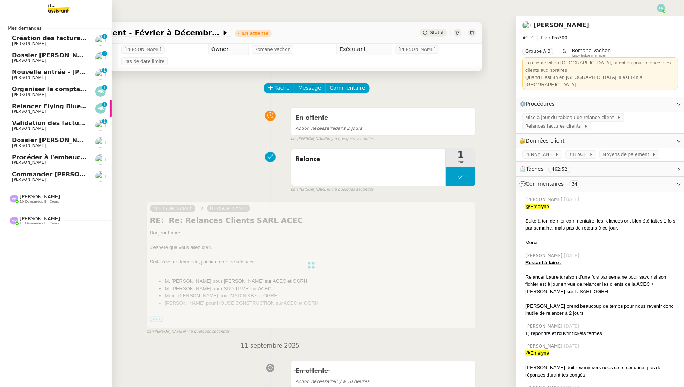
click at [11, 105] on link "Relancer Flying Blue pour créditer des miles [PERSON_NAME] 0 1 2 3 4 5 6 7 8 9" at bounding box center [56, 108] width 112 height 17
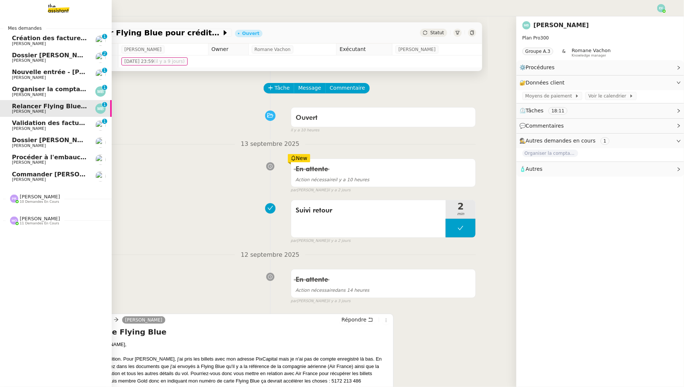
click at [16, 89] on span "Organiser la comptabilité NURI 2025" at bounding box center [73, 89] width 123 height 7
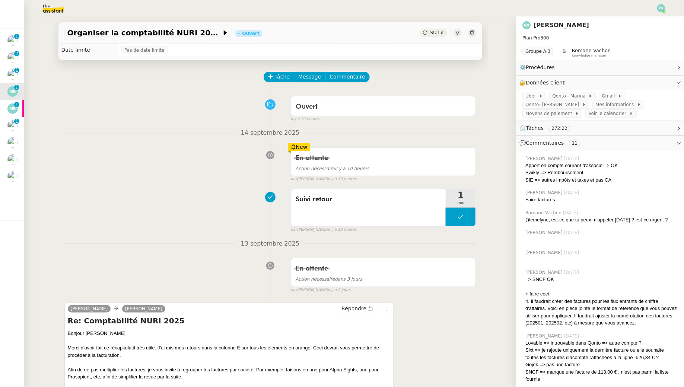
scroll to position [16, 0]
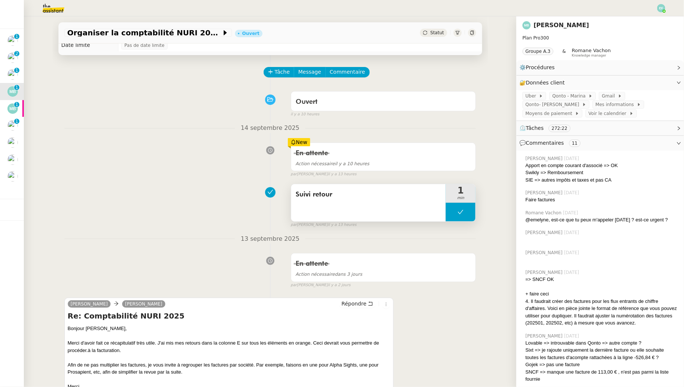
click at [459, 210] on icon at bounding box center [461, 212] width 6 height 6
click at [456, 210] on icon at bounding box center [453, 212] width 6 height 6
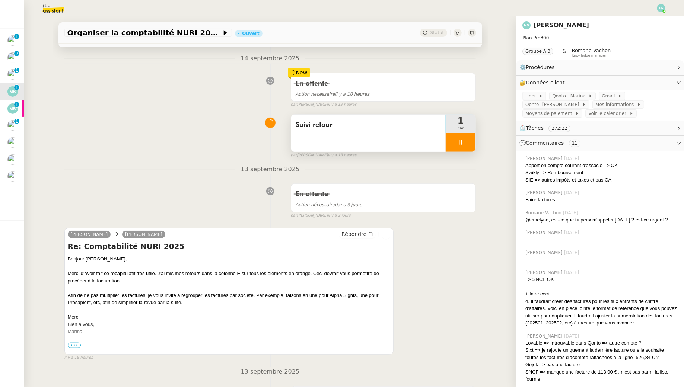
scroll to position [100, 0]
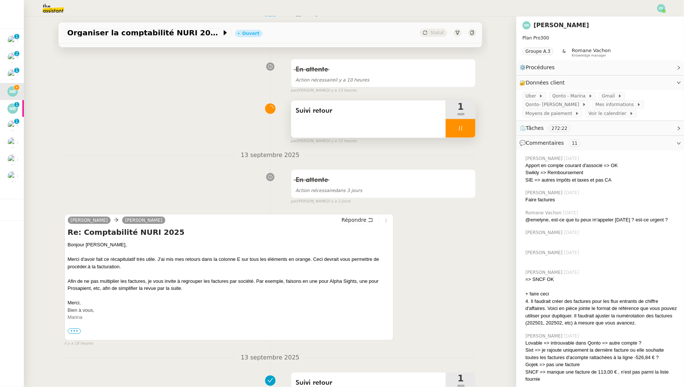
click at [468, 129] on div at bounding box center [461, 128] width 30 height 19
click at [468, 129] on icon at bounding box center [469, 128] width 6 height 4
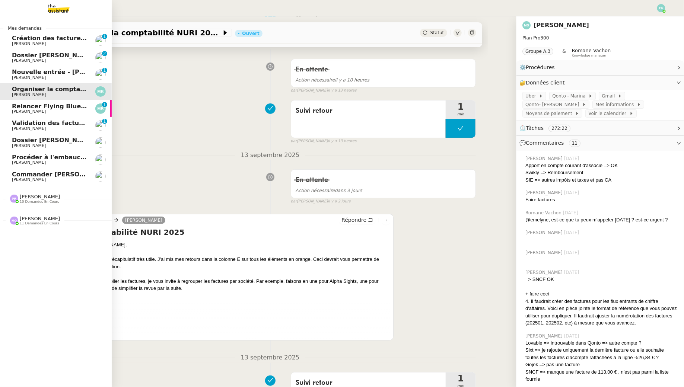
click at [29, 69] on link "Nouvelle entrée - [PERSON_NAME] [PERSON_NAME] 0 1 2 3 4 5 6 7 8 9" at bounding box center [56, 74] width 112 height 17
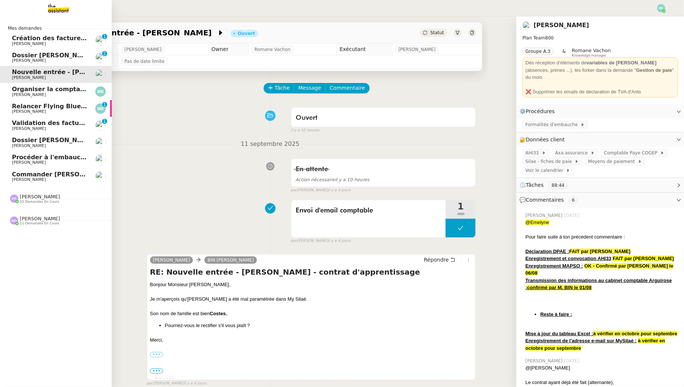
click at [19, 60] on span "[PERSON_NAME]" at bounding box center [29, 60] width 34 height 5
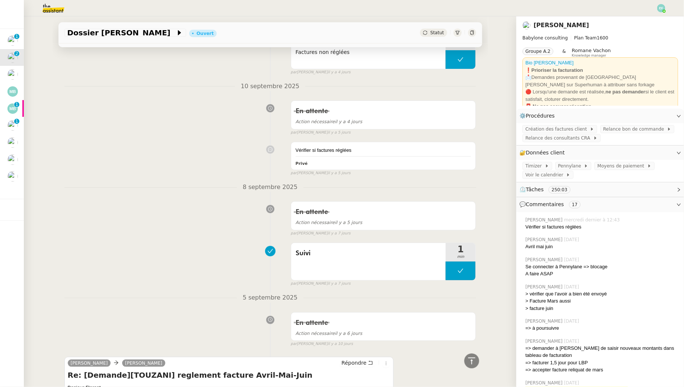
scroll to position [213, 0]
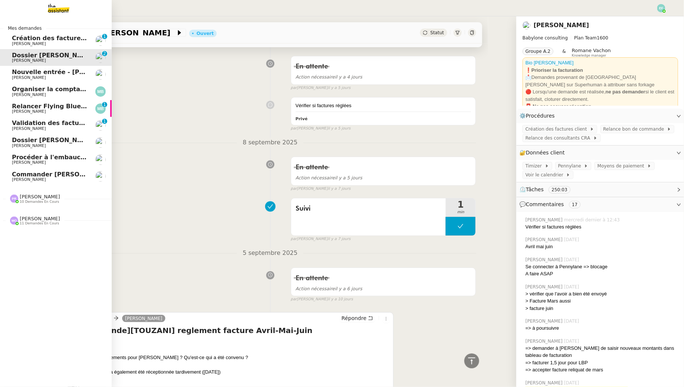
click at [13, 39] on span "Création des factures client - août 2025" at bounding box center [79, 38] width 134 height 7
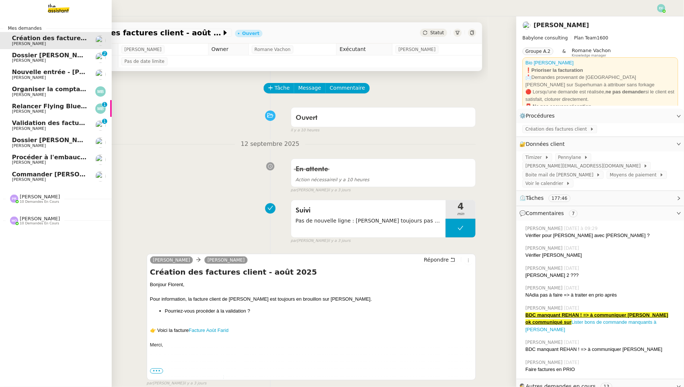
click at [32, 57] on span "Dossier [PERSON_NAME]" at bounding box center [53, 55] width 83 height 7
